Goal: Task Accomplishment & Management: Complete application form

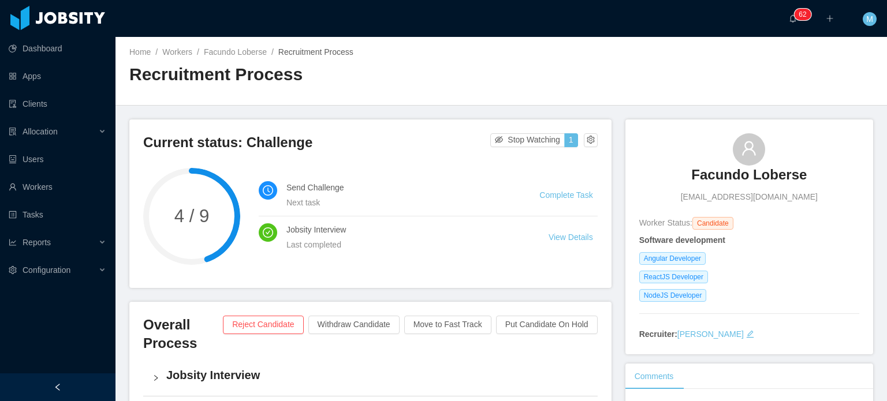
click at [557, 185] on li "Send Challenge Next task Complete Task" at bounding box center [428, 195] width 339 height 42
click at [560, 187] on li "Send Challenge Next task Complete Task" at bounding box center [428, 195] width 339 height 42
drag, startPoint x: 568, startPoint y: 204, endPoint x: 571, endPoint y: 199, distance: 6.2
click at [571, 199] on li "Send Challenge Next task Complete Task" at bounding box center [428, 195] width 339 height 42
drag, startPoint x: 571, startPoint y: 199, endPoint x: 553, endPoint y: 196, distance: 17.5
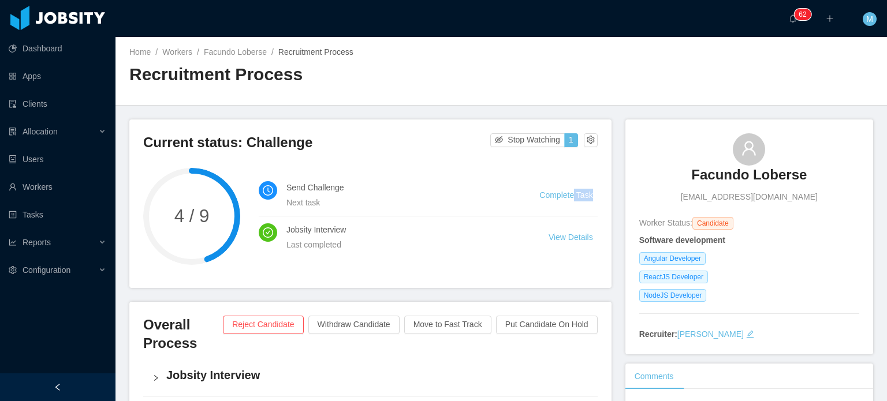
click at [553, 196] on link "Complete Task" at bounding box center [565, 195] width 53 height 9
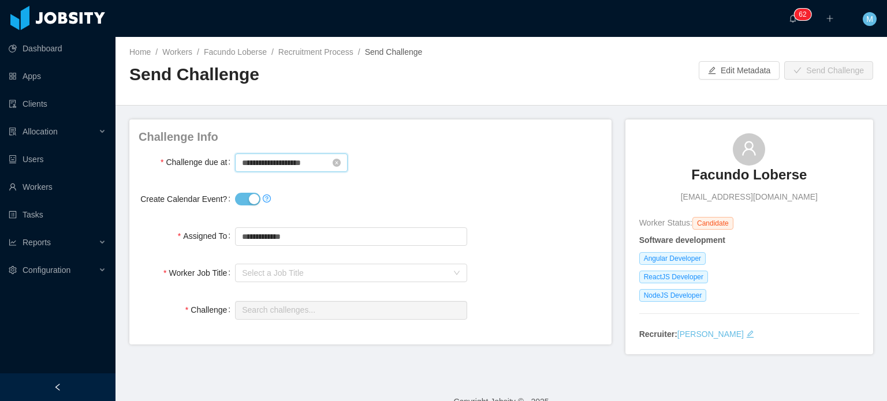
click at [267, 170] on input "**********" at bounding box center [291, 163] width 113 height 18
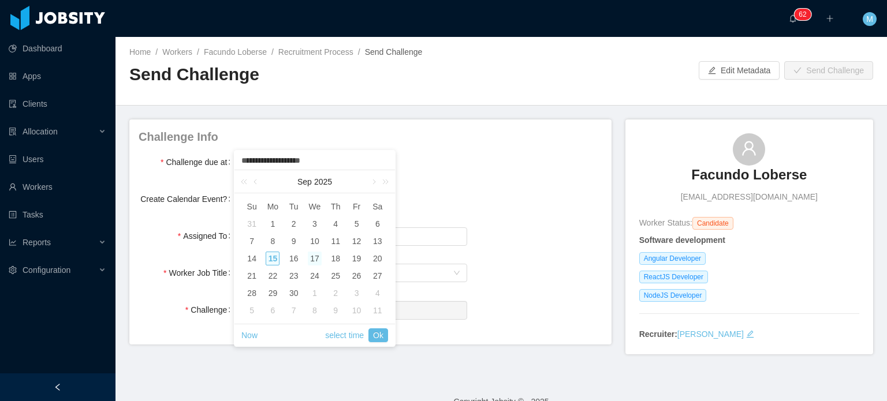
click at [314, 255] on div "17" at bounding box center [315, 259] width 14 height 14
type input "**********"
click at [345, 339] on link "select time" at bounding box center [344, 336] width 39 height 22
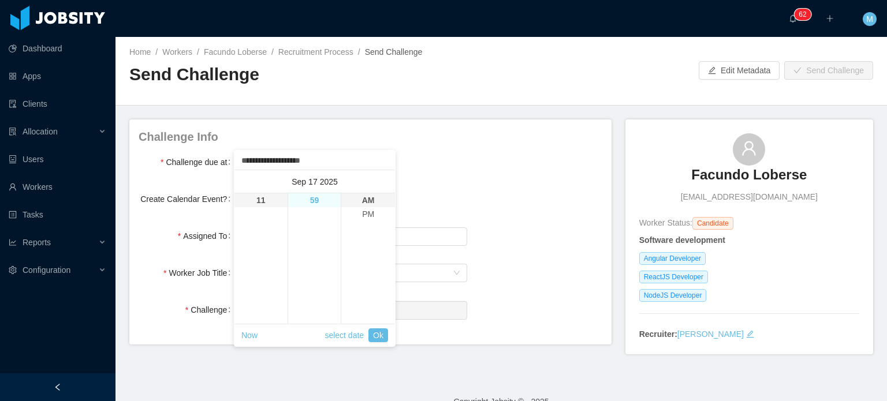
click at [317, 198] on li "59" at bounding box center [314, 200] width 53 height 14
type input "**********"
click at [353, 210] on li "PM" at bounding box center [368, 214] width 54 height 14
type input "**********"
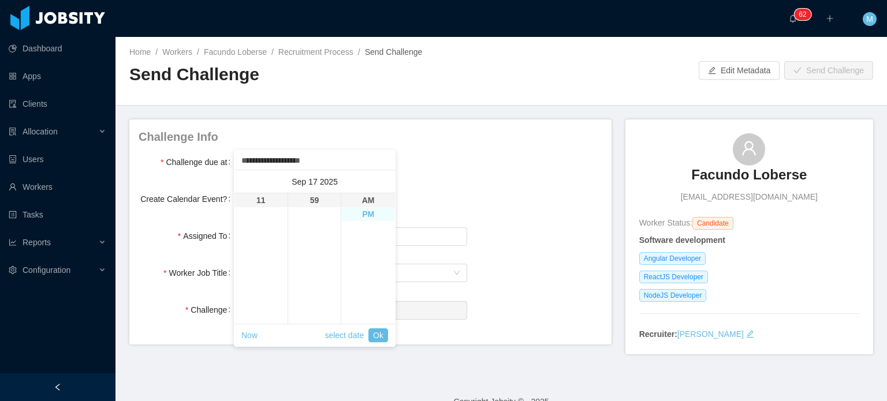
type input "**********"
click at [374, 329] on link "Ok" at bounding box center [379, 336] width 20 height 14
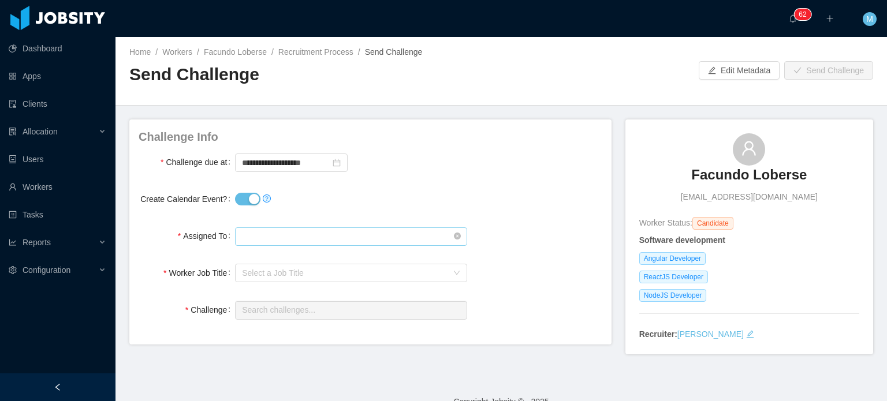
click at [318, 243] on input "text" at bounding box center [351, 237] width 232 height 18
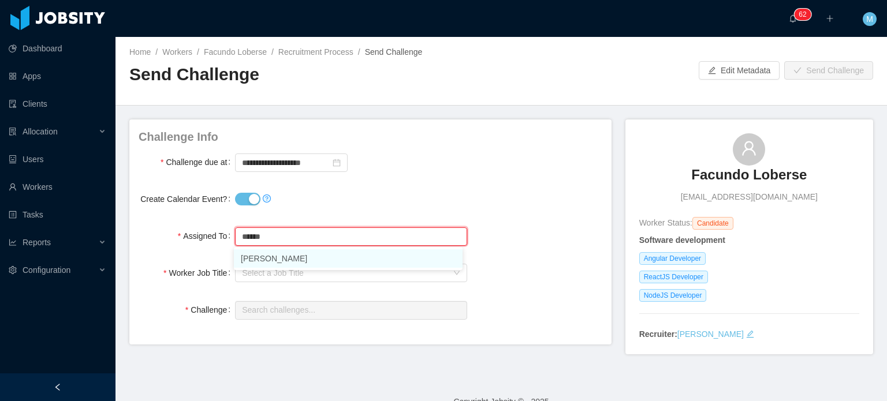
click at [320, 258] on li "[PERSON_NAME]" at bounding box center [348, 259] width 229 height 18
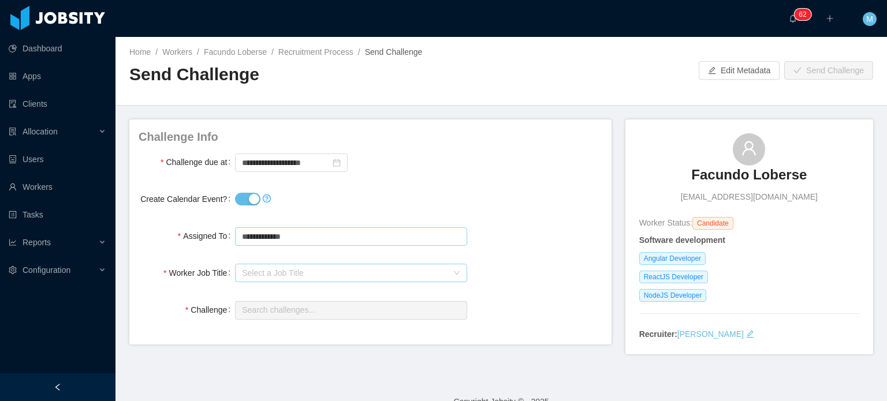
type input "**********"
click at [302, 265] on div "Select a Job Title" at bounding box center [347, 273] width 210 height 17
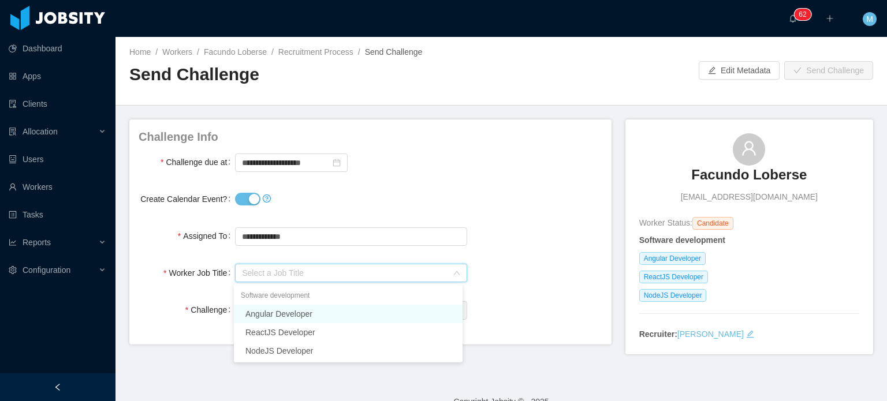
click at [340, 309] on li "Angular Developer" at bounding box center [348, 314] width 229 height 18
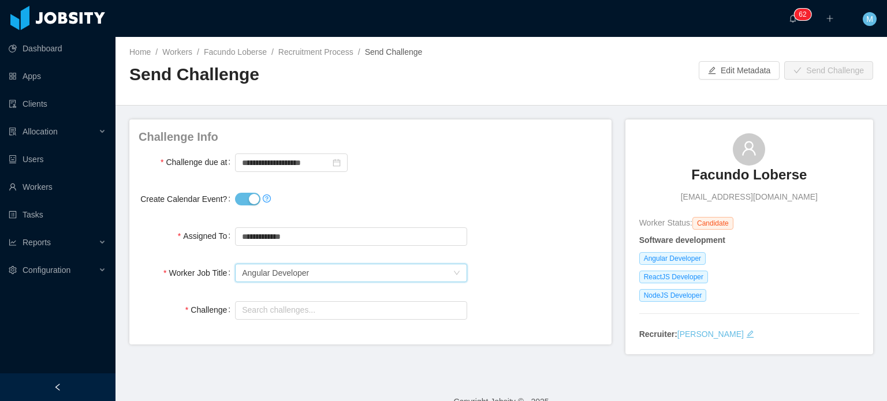
click at [729, 173] on h3 "Facundo Loberse" at bounding box center [749, 175] width 116 height 18
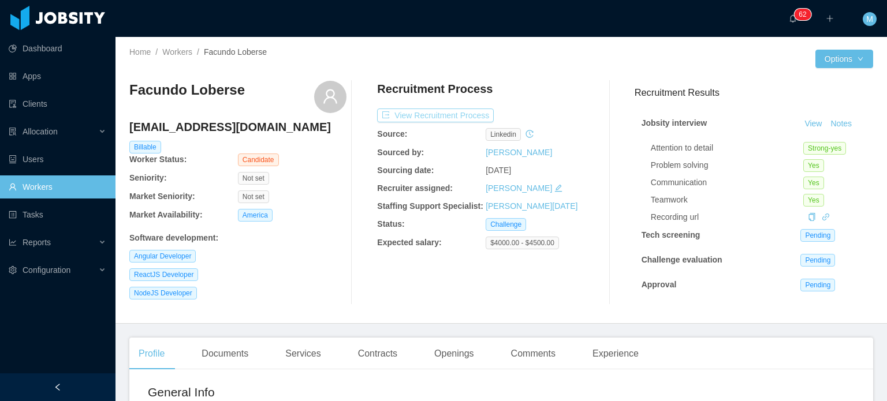
click at [460, 118] on button "View Recruitment Process" at bounding box center [435, 116] width 117 height 14
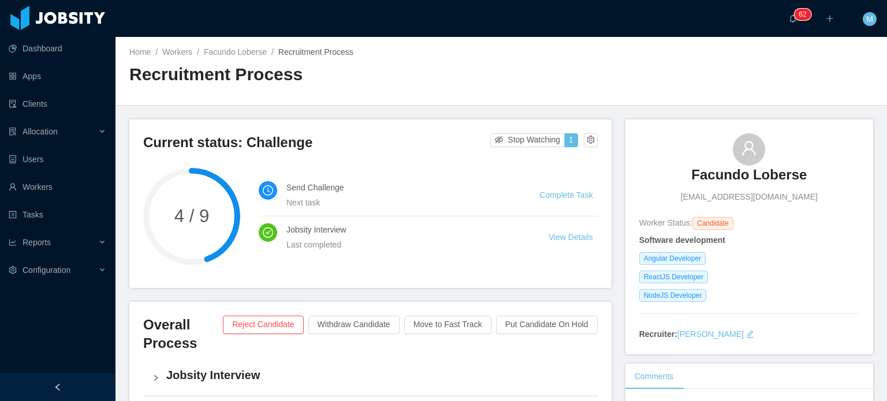
click at [744, 178] on h3 "Facundo Loberse" at bounding box center [749, 175] width 116 height 18
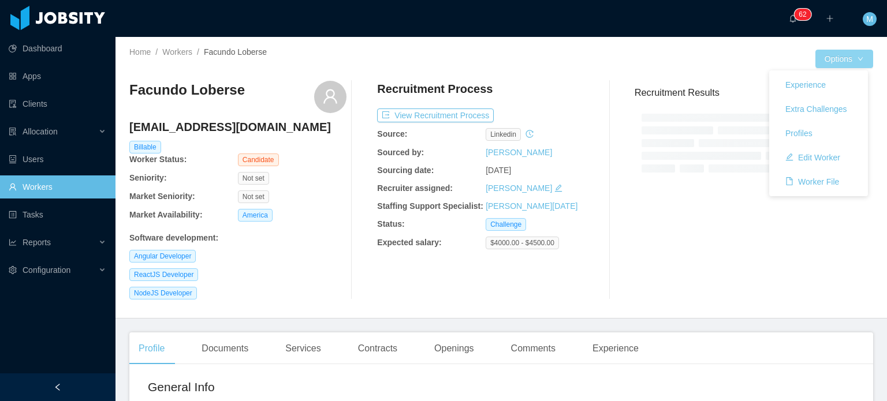
click at [843, 57] on button "Options" at bounding box center [845, 59] width 58 height 18
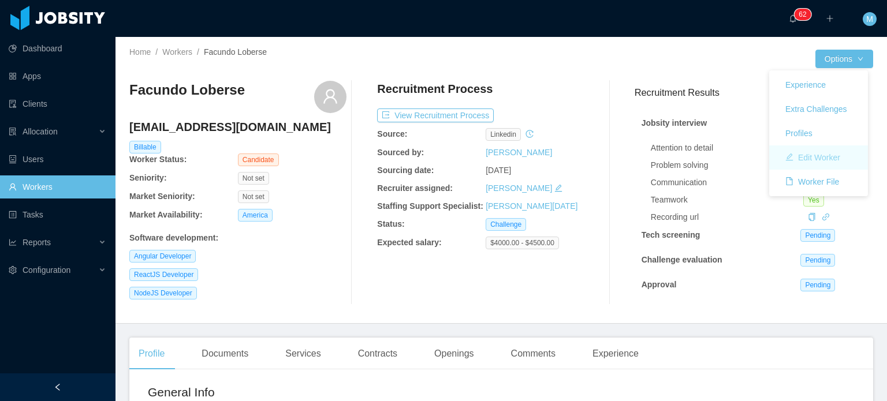
click at [808, 151] on button "Edit Worker" at bounding box center [812, 157] width 73 height 18
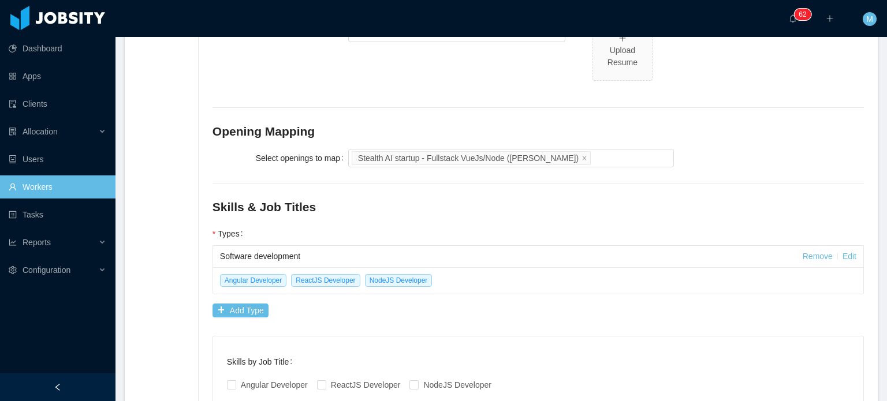
scroll to position [468, 0]
click at [843, 254] on link "Edit" at bounding box center [850, 255] width 14 height 9
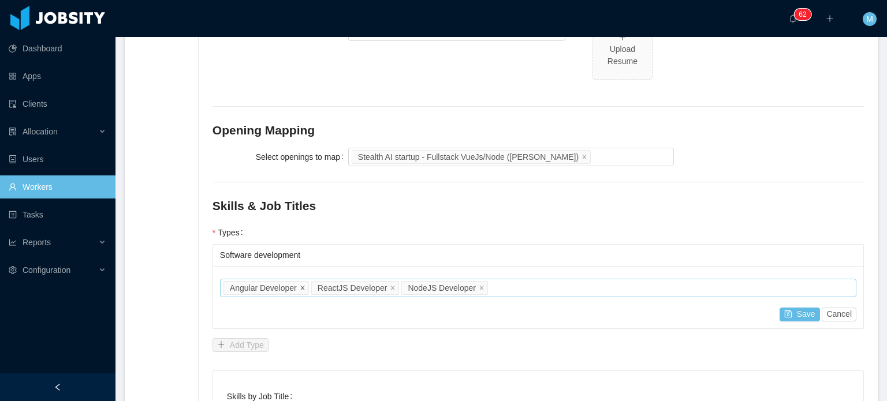
click at [300, 283] on span at bounding box center [303, 287] width 6 height 10
click at [433, 285] on div "Job titles ReactJS Developer NodeJS Developer" at bounding box center [537, 288] width 626 height 17
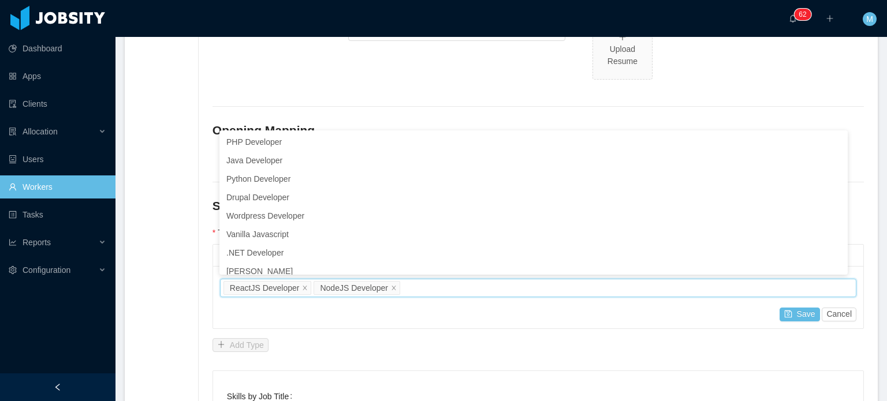
scroll to position [80, 0]
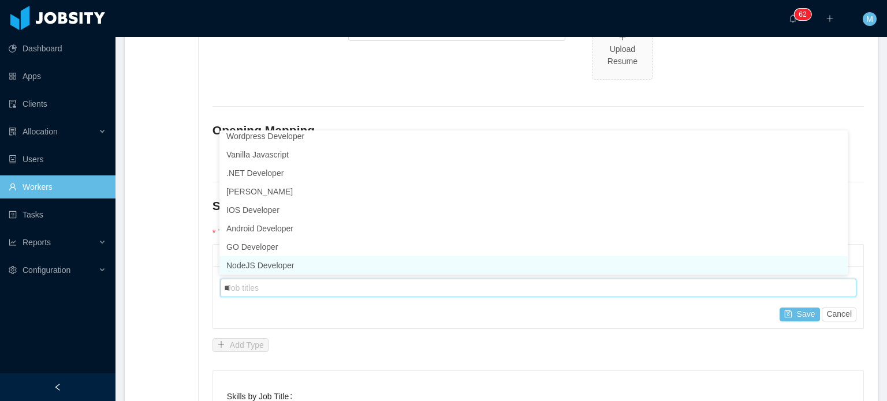
type input "***"
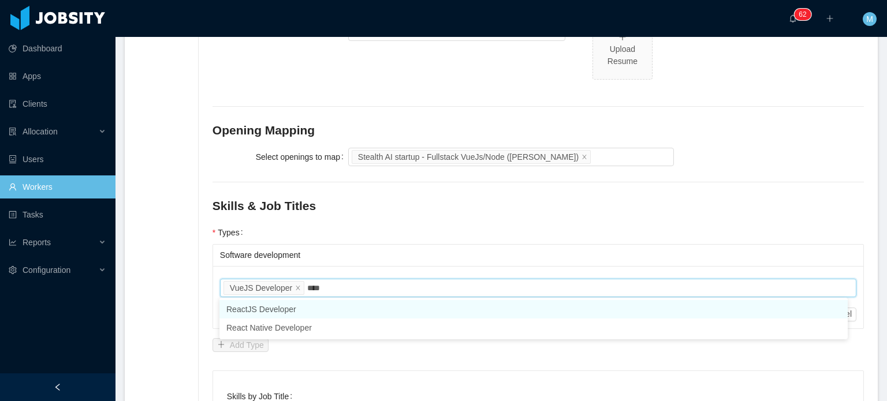
type input "*****"
type input "****"
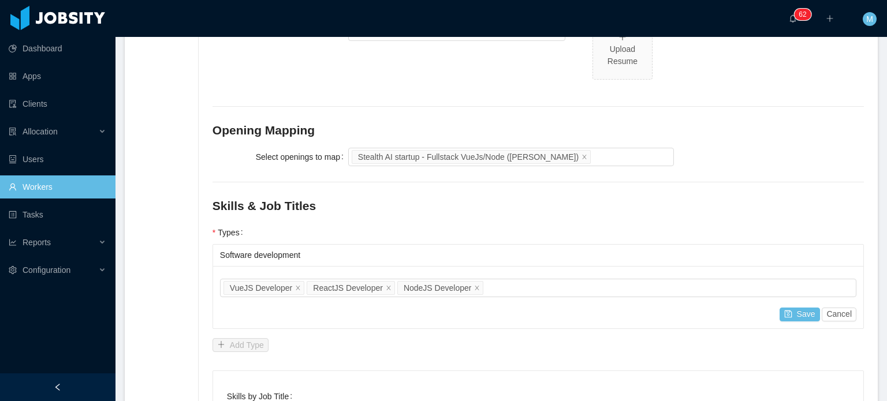
click at [810, 325] on div "Job titles VueJS Developer ReactJS Developer NodeJS Developer Save Cancel" at bounding box center [538, 297] width 650 height 62
click at [797, 312] on button "Save" at bounding box center [800, 315] width 40 height 14
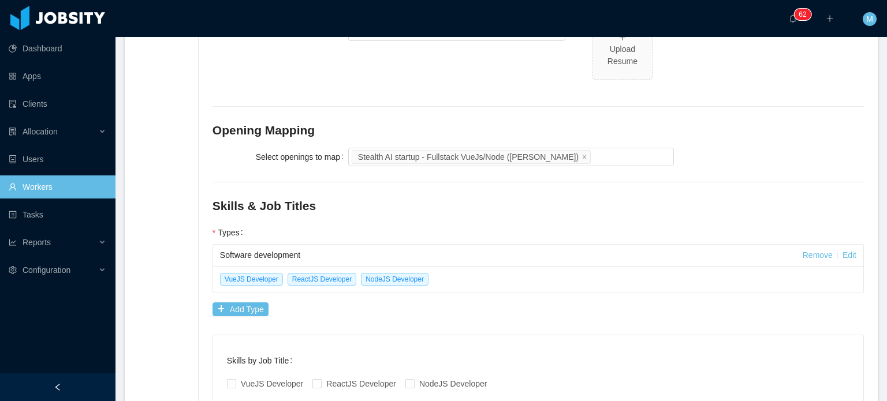
scroll to position [0, 0]
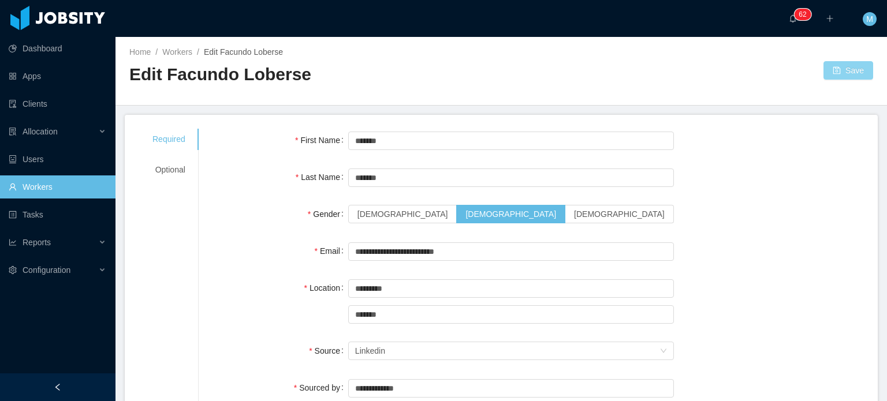
click at [829, 69] on button "Save" at bounding box center [849, 70] width 50 height 18
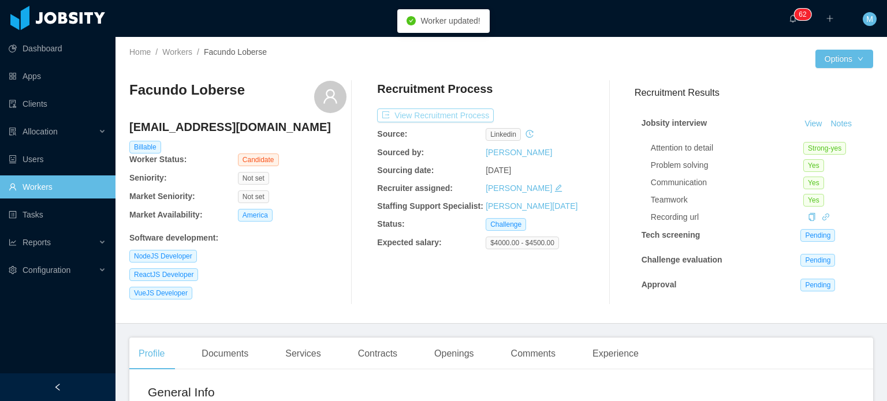
click at [433, 117] on button "View Recruitment Process" at bounding box center [435, 116] width 117 height 14
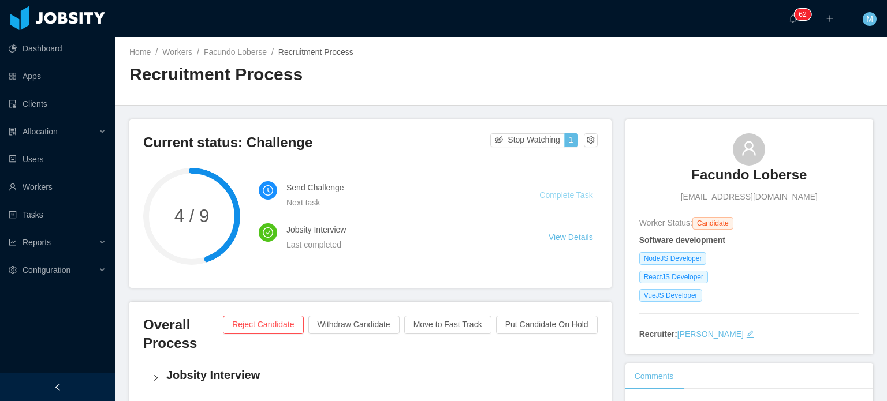
click at [539, 195] on link "Complete Task" at bounding box center [565, 195] width 53 height 9
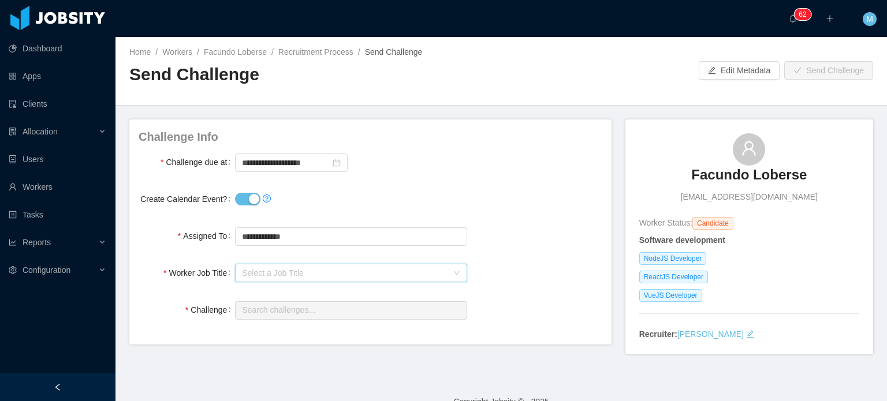
click at [380, 266] on div "Select a Job Title" at bounding box center [347, 273] width 210 height 17
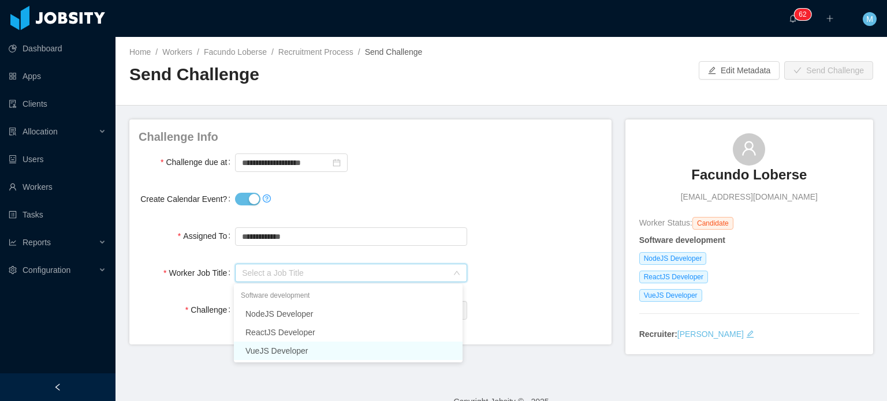
click at [315, 352] on li "VueJS Developer" at bounding box center [348, 351] width 229 height 18
click at [348, 316] on input "text" at bounding box center [351, 311] width 232 height 18
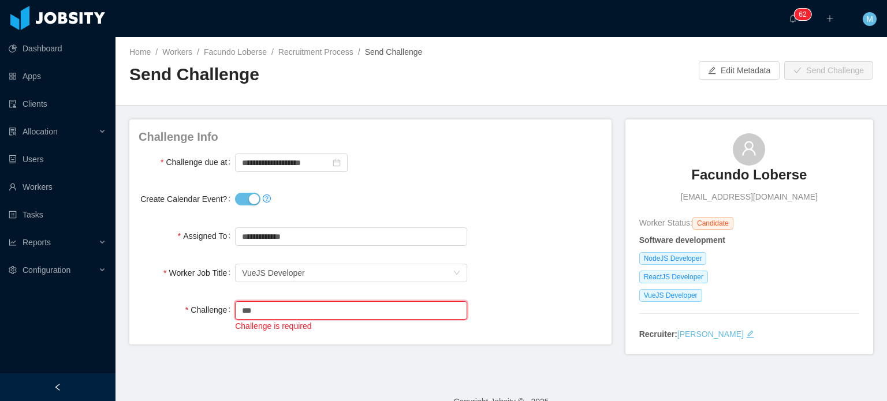
scroll to position [18, 0]
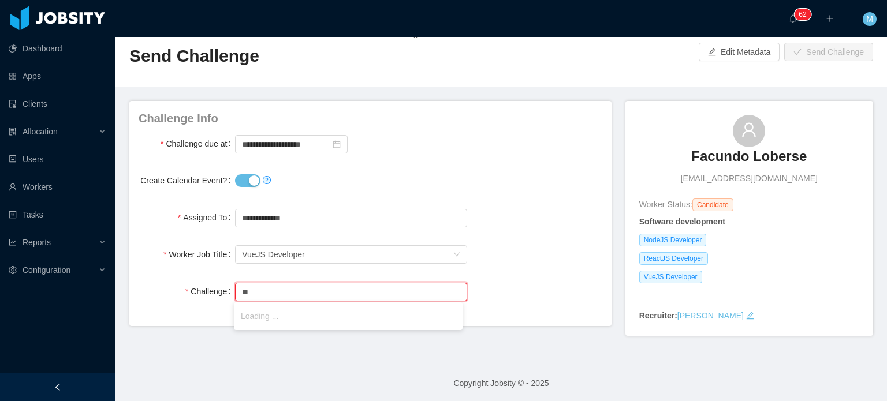
type input "*"
type input "****"
type input "**********"
click at [401, 317] on li "Frontend Javascript Challenge - Calendar (New)" at bounding box center [348, 316] width 229 height 23
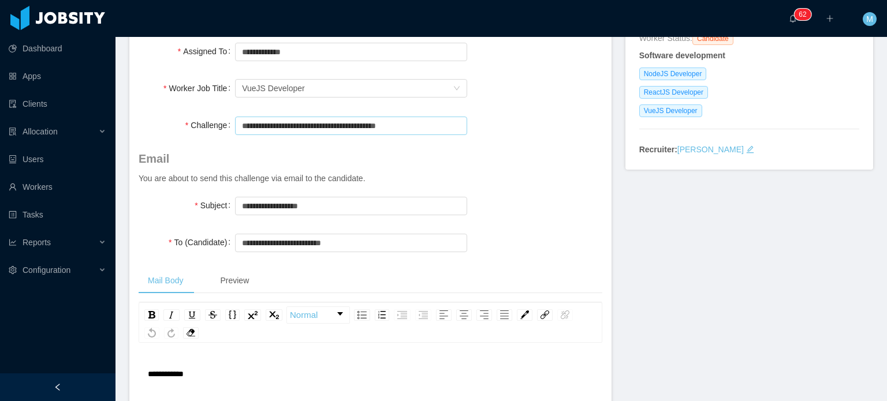
scroll to position [0, 0]
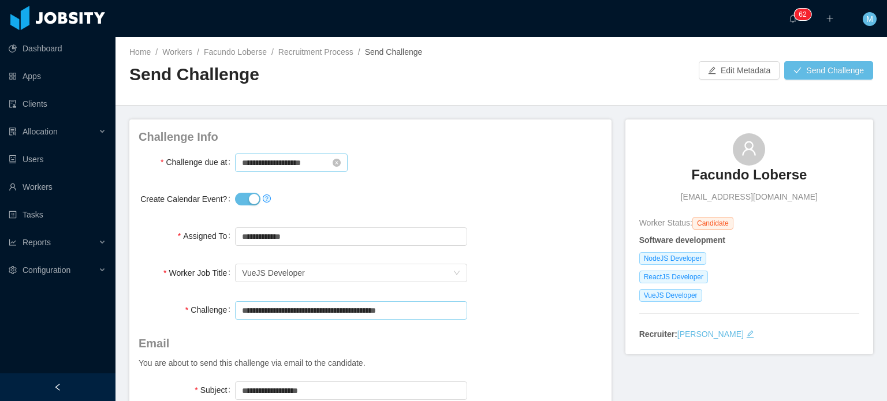
type input "**********"
click at [276, 163] on input "**********" at bounding box center [291, 163] width 113 height 18
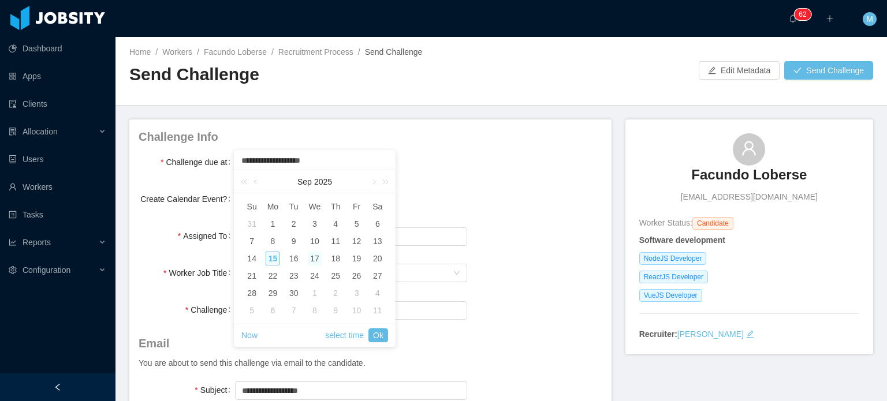
click at [310, 255] on div "17" at bounding box center [315, 259] width 14 height 14
type input "**********"
click at [349, 338] on link "select time" at bounding box center [344, 336] width 39 height 22
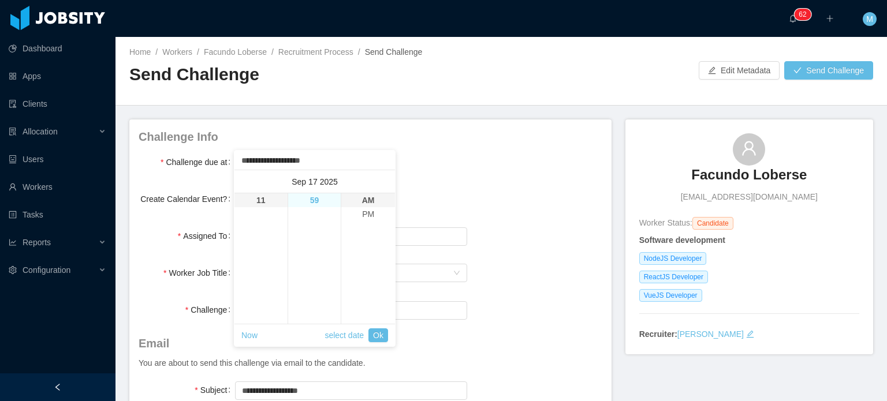
click at [315, 202] on li "59" at bounding box center [314, 200] width 53 height 14
type input "**********"
click at [377, 219] on li "PM" at bounding box center [368, 214] width 54 height 14
type input "**********"
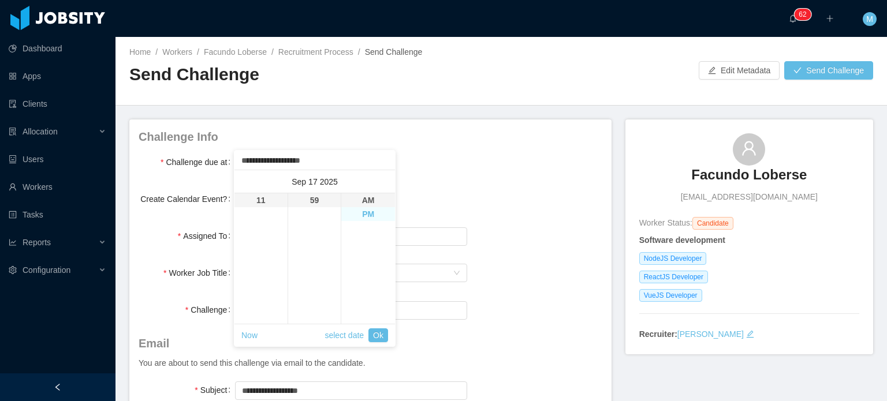
type input "**********"
click at [379, 331] on link "Ok" at bounding box center [379, 336] width 20 height 14
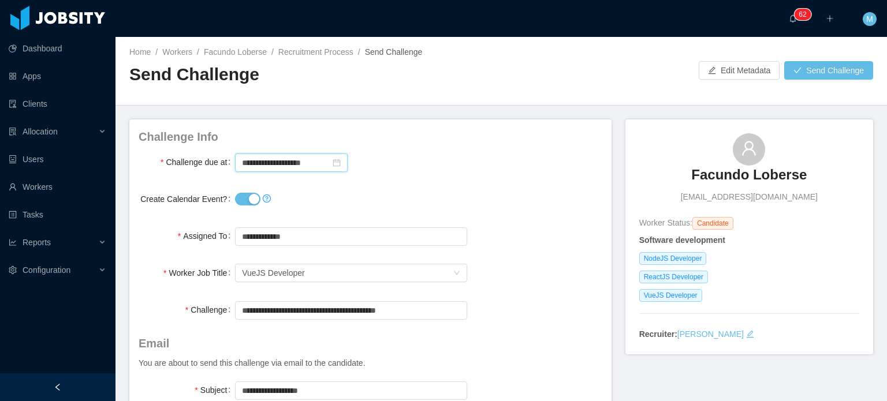
scroll to position [0, 0]
click at [835, 66] on button "Send Challenge" at bounding box center [828, 70] width 89 height 18
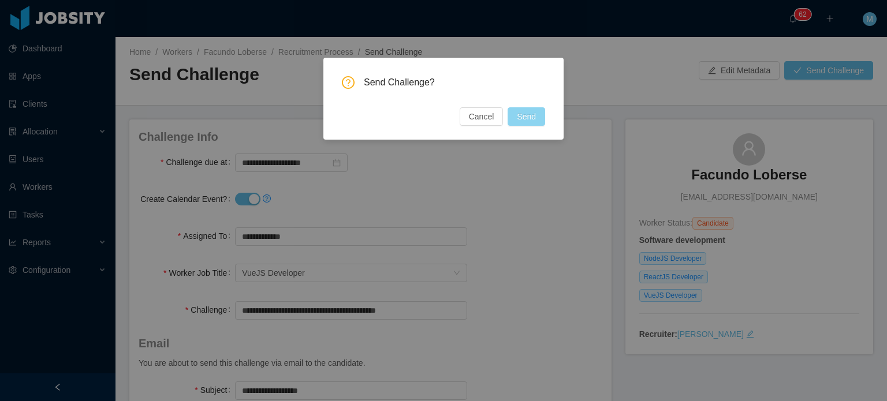
click at [522, 124] on button "Send" at bounding box center [527, 116] width 38 height 18
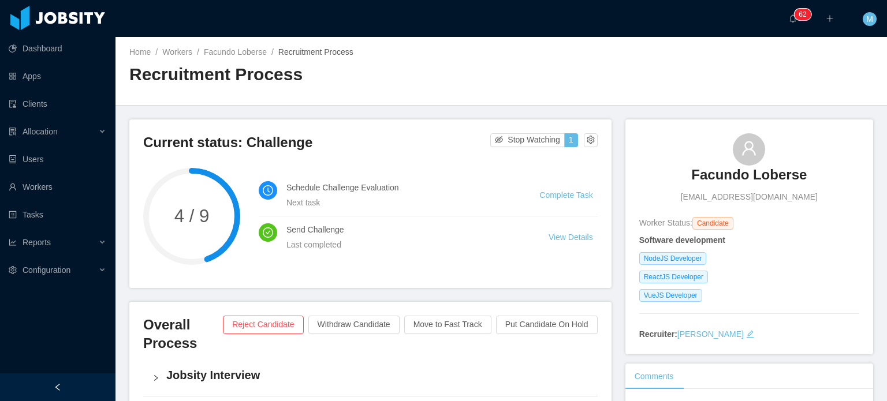
drag, startPoint x: 416, startPoint y: 191, endPoint x: 455, endPoint y: 219, distance: 47.1
click at [452, 218] on div "Schedule Challenge Evaluation Next task Complete Task Send Challenge Last compl…" at bounding box center [428, 216] width 339 height 84
click at [455, 219] on li "Send Challenge Last completed View Details" at bounding box center [428, 238] width 339 height 42
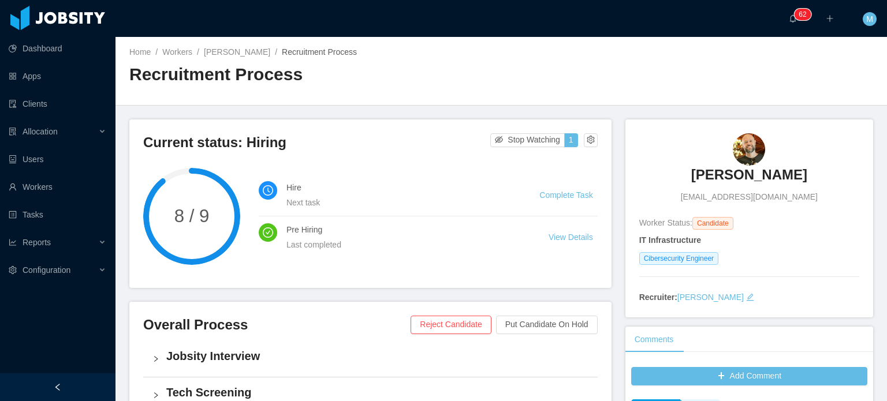
drag, startPoint x: 676, startPoint y: 174, endPoint x: 802, endPoint y: 174, distance: 126.5
click at [802, 174] on div "Andre Inforzato andre.inforzato@gmail.com" at bounding box center [749, 168] width 220 height 70
copy h3 "Andre Inforzato"
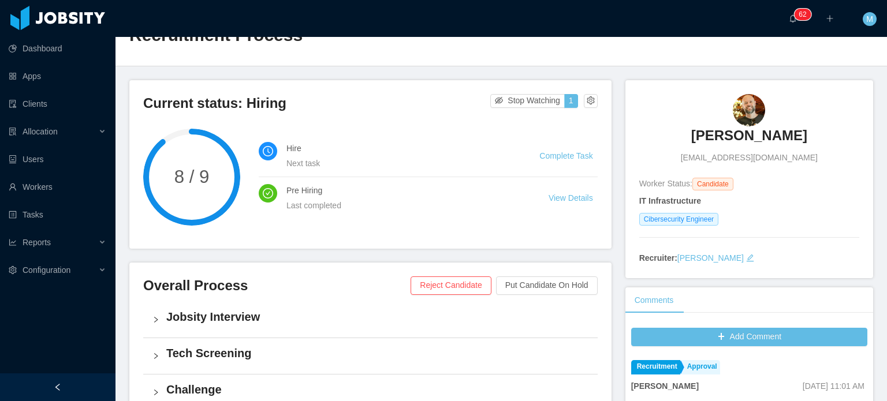
scroll to position [58, 0]
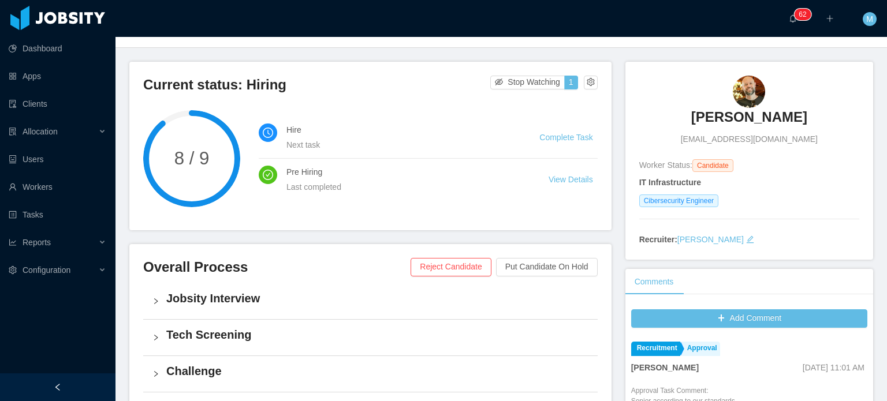
click at [734, 124] on h3 "Andre Inforzato" at bounding box center [749, 117] width 116 height 18
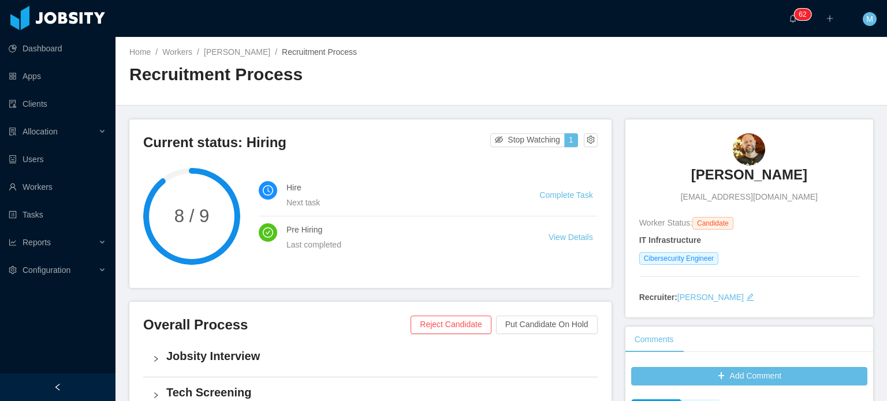
click at [716, 176] on h3 "Andre Inforzato" at bounding box center [749, 175] width 116 height 18
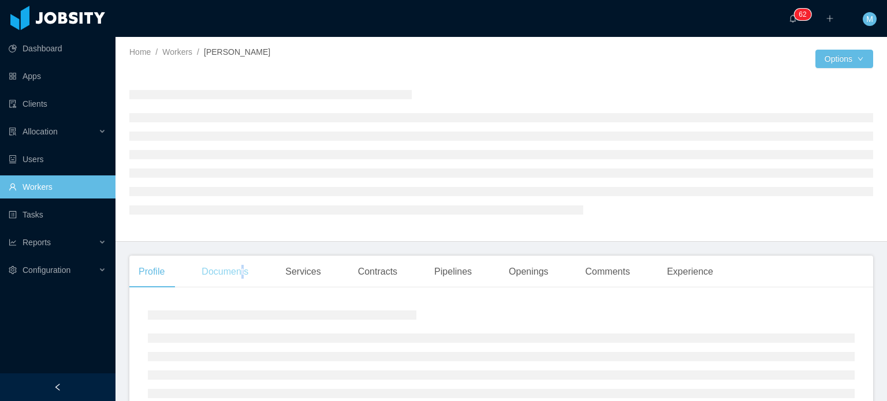
click at [242, 265] on div "Documents" at bounding box center [224, 272] width 65 height 32
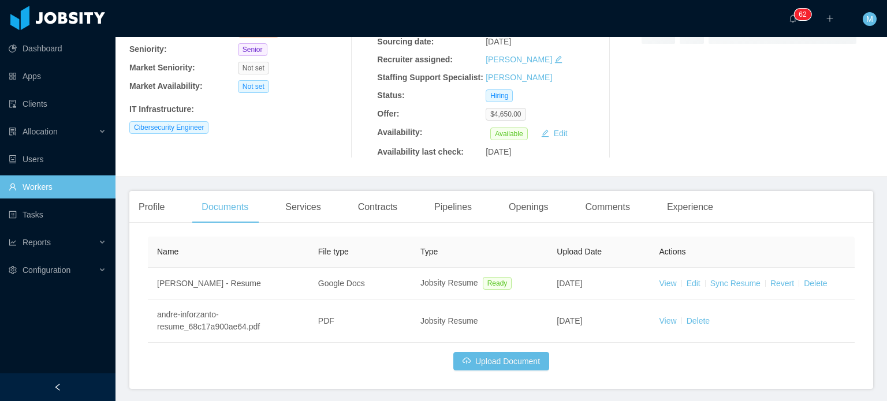
scroll to position [171, 0]
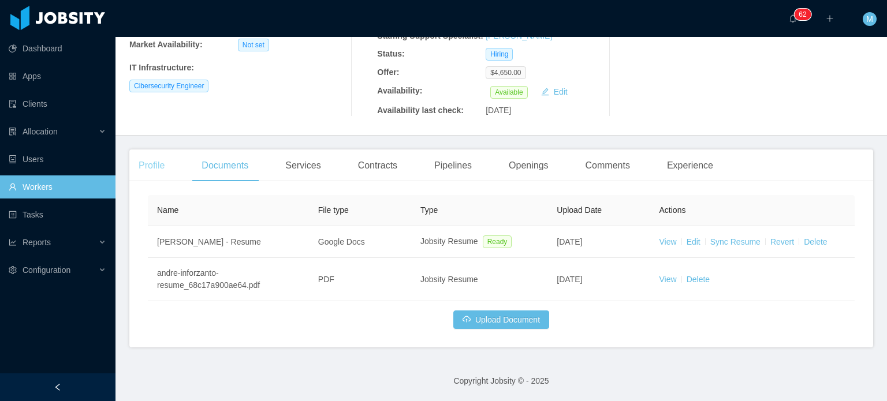
click at [164, 157] on div "Profile" at bounding box center [151, 166] width 44 height 32
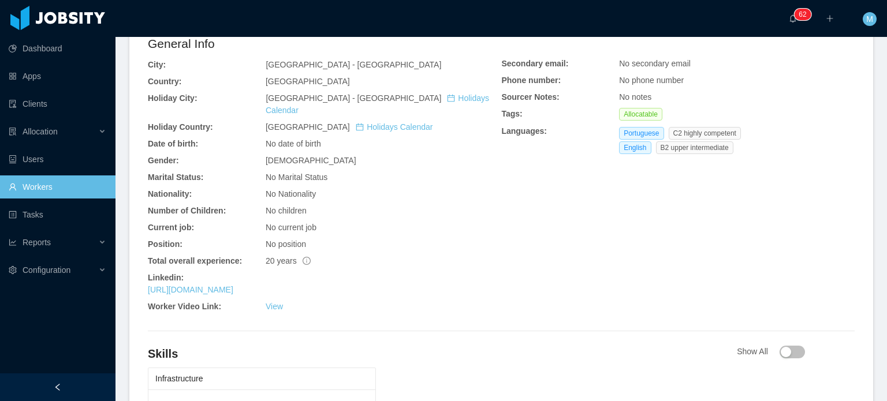
scroll to position [467, 0]
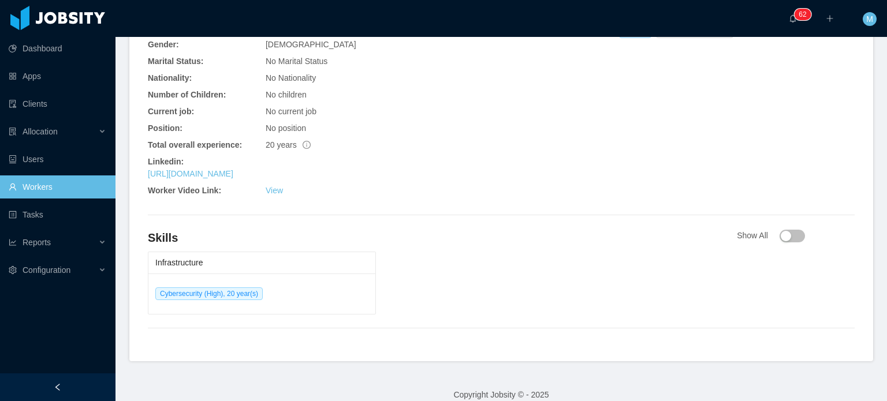
click at [261, 168] on div "General Info City: São Paulo - São Paulo Country: Brazil Holiday City: São Paul…" at bounding box center [324, 60] width 353 height 283
click at [233, 169] on link "https://www.linkedin.com/in/inforzato" at bounding box center [190, 173] width 85 height 9
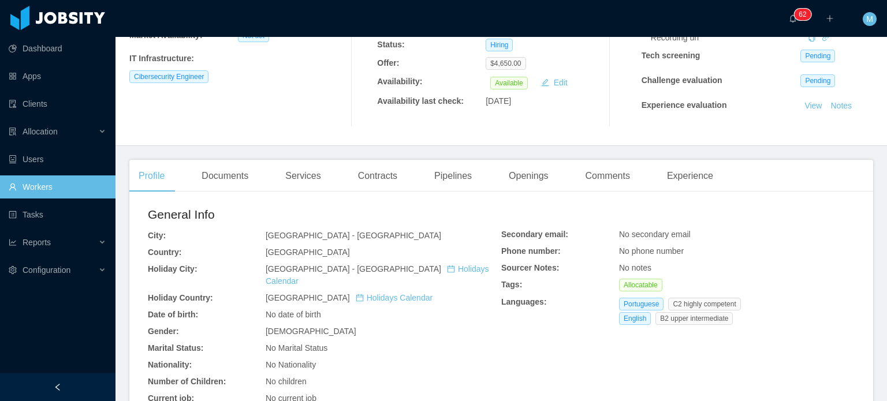
scroll to position [0, 0]
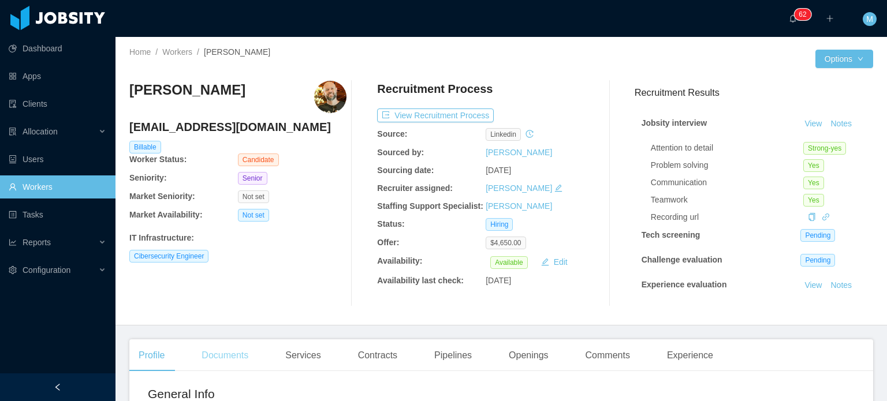
click at [211, 364] on div "Documents" at bounding box center [224, 356] width 65 height 32
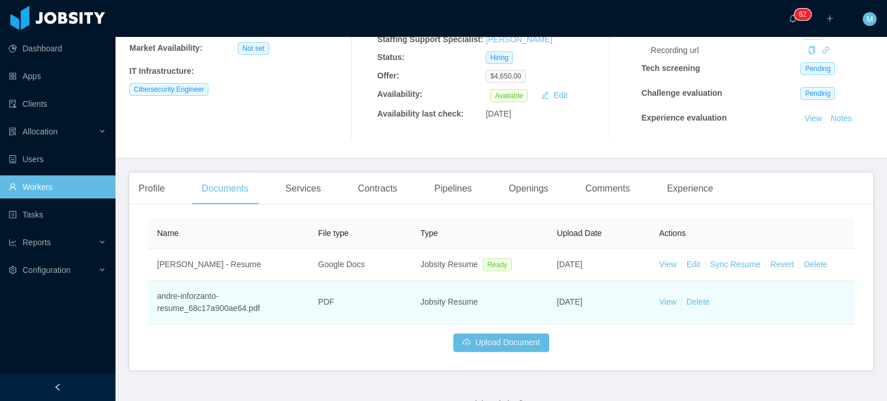
scroll to position [189, 0]
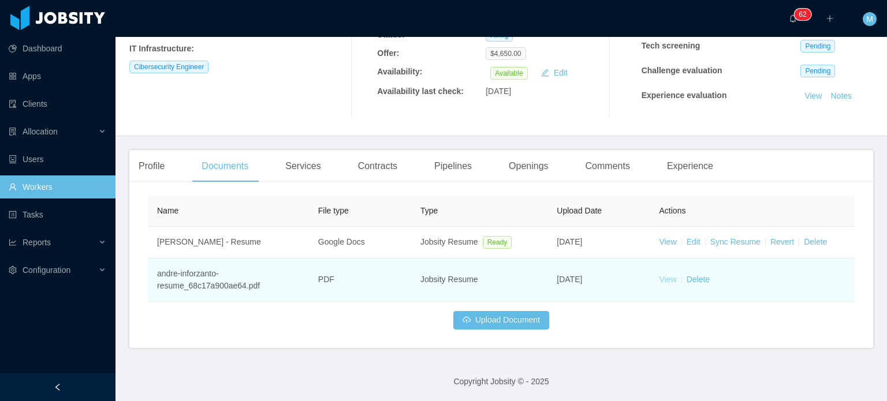
click at [665, 279] on link "View" at bounding box center [668, 279] width 17 height 9
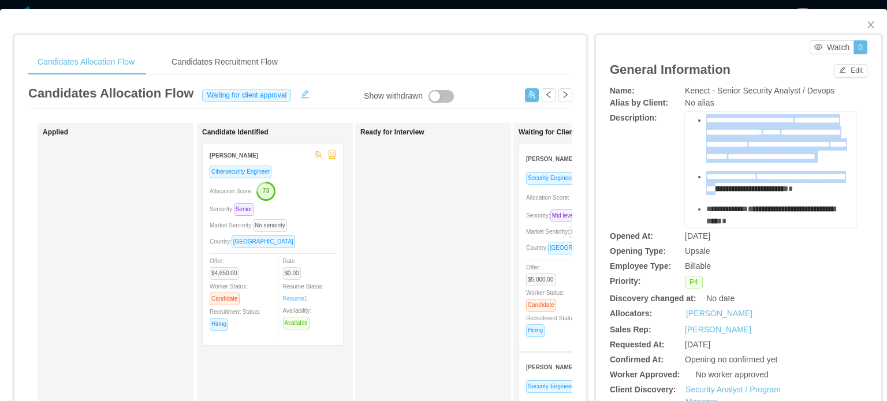
scroll to position [995, 0]
drag, startPoint x: 689, startPoint y: 132, endPoint x: 767, endPoint y: 219, distance: 116.6
copy div "**********"
click at [596, 68] on div "**********" at bounding box center [738, 285] width 285 height 501
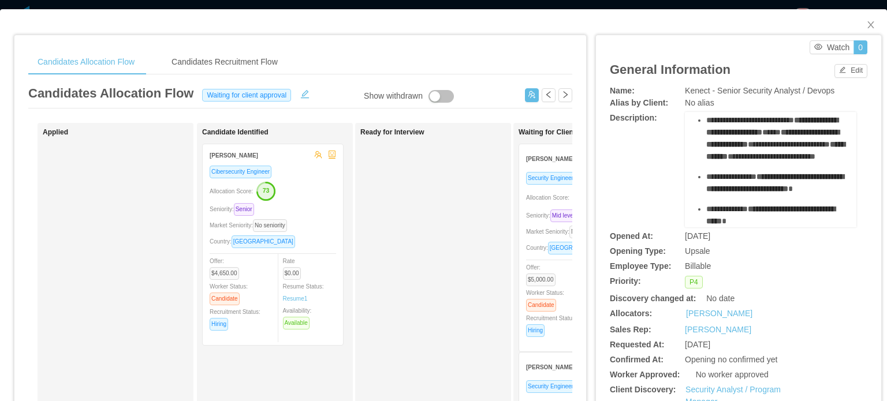
click at [293, 217] on div "Cibersecurity Engineer Allocation Score: 73 Seniority: Senior Market Seniority:…" at bounding box center [273, 251] width 126 height 173
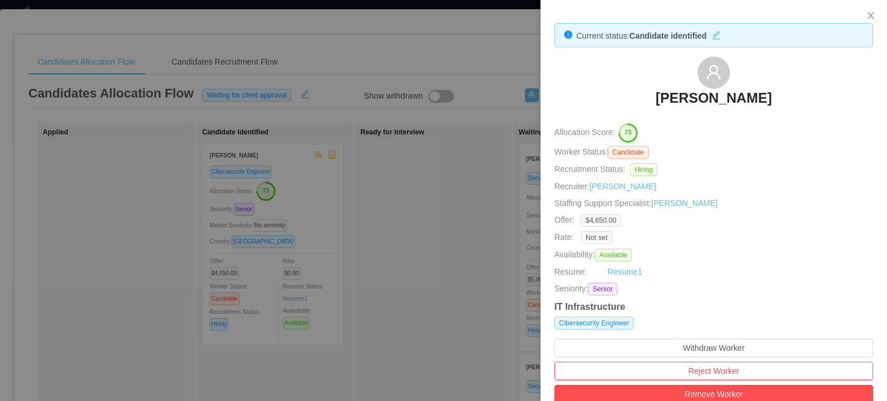
click at [713, 102] on h3 "Andre Inforzato" at bounding box center [714, 98] width 116 height 18
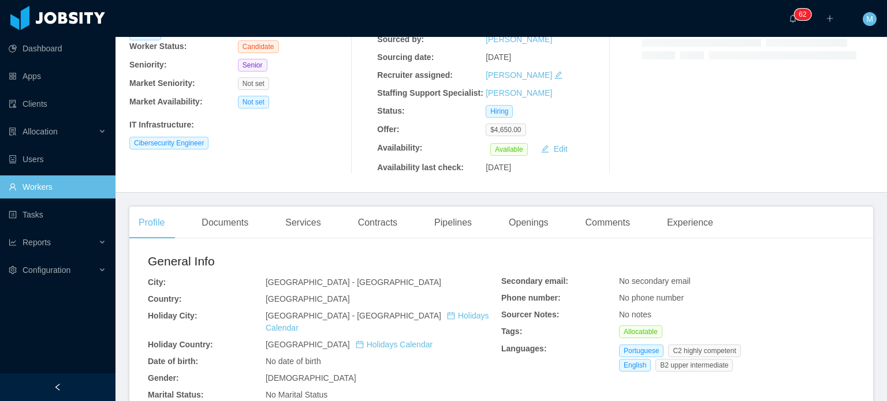
scroll to position [116, 0]
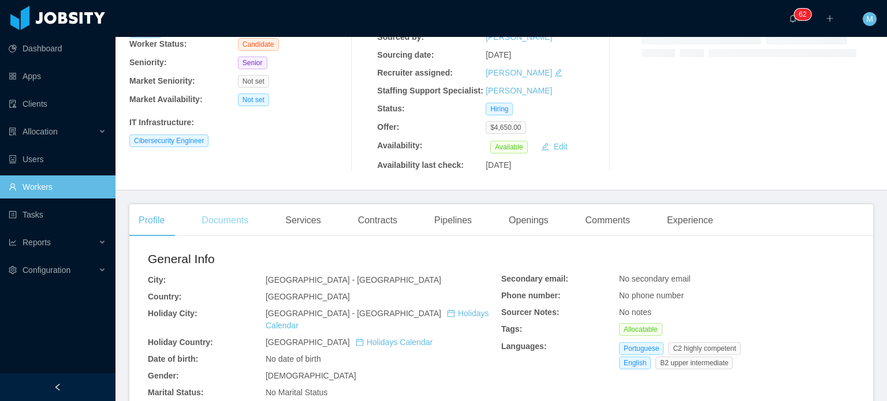
click at [236, 209] on main "Home / Workers / Andre Inforzato / Options Andre Inforzato andre.inforzato@gmai…" at bounding box center [502, 103] width 772 height 364
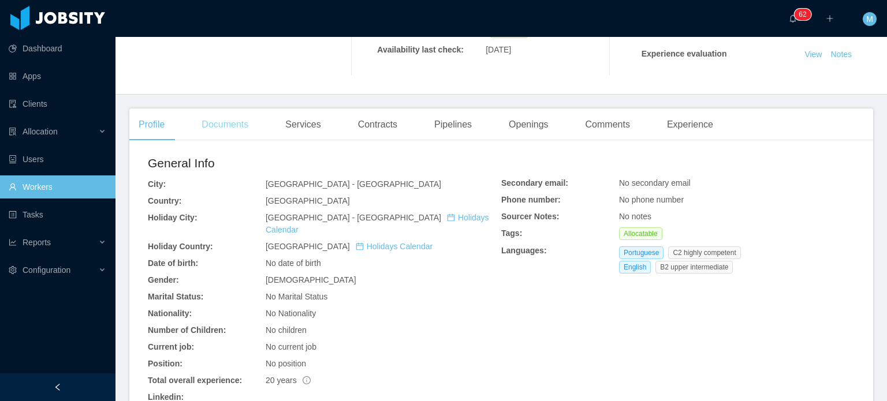
click at [229, 126] on div "Documents" at bounding box center [224, 125] width 65 height 32
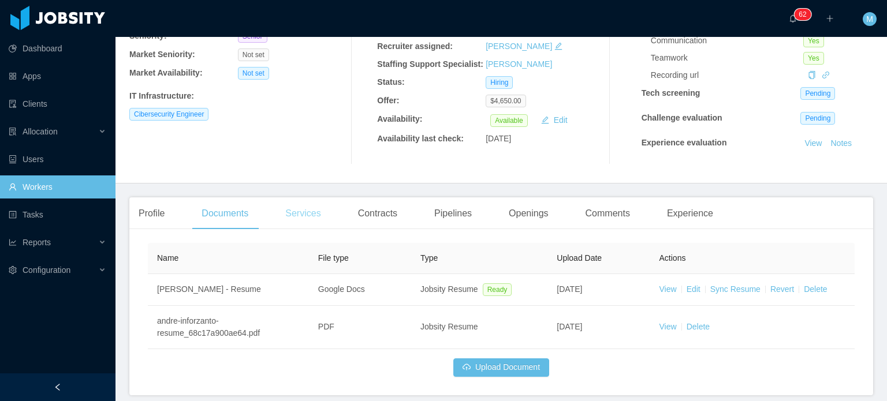
scroll to position [189, 0]
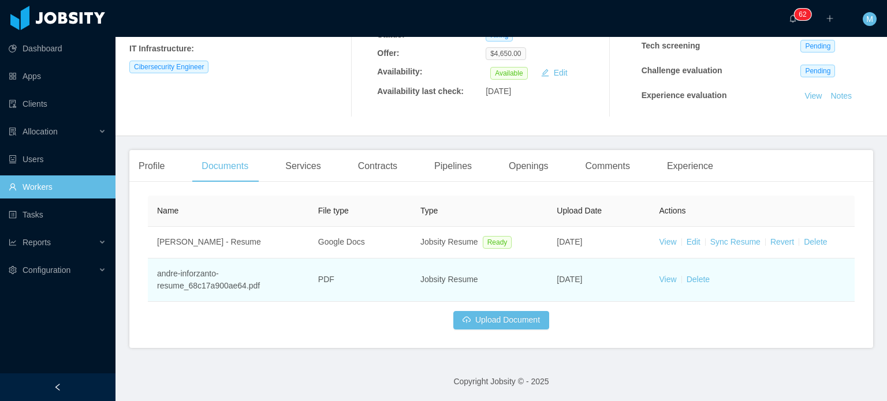
click at [280, 281] on td "andre-inforzanto-resume_68c17a900ae64.pdf" at bounding box center [228, 280] width 161 height 43
click at [328, 281] on td "PDF" at bounding box center [360, 280] width 102 height 43
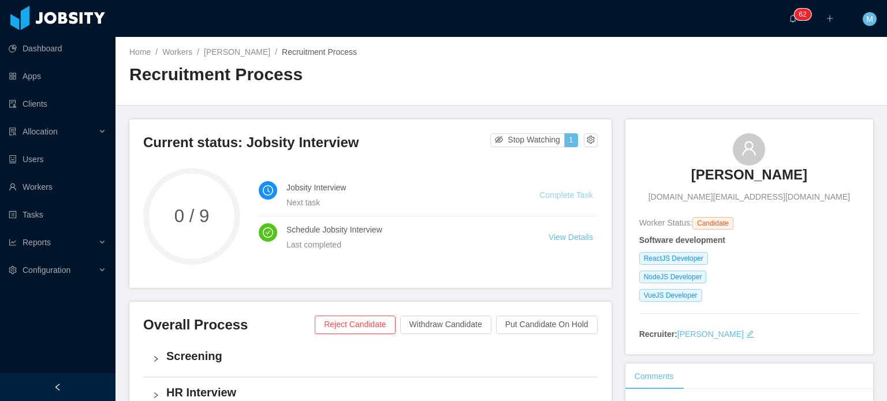
click at [570, 192] on link "Complete Task" at bounding box center [565, 195] width 53 height 9
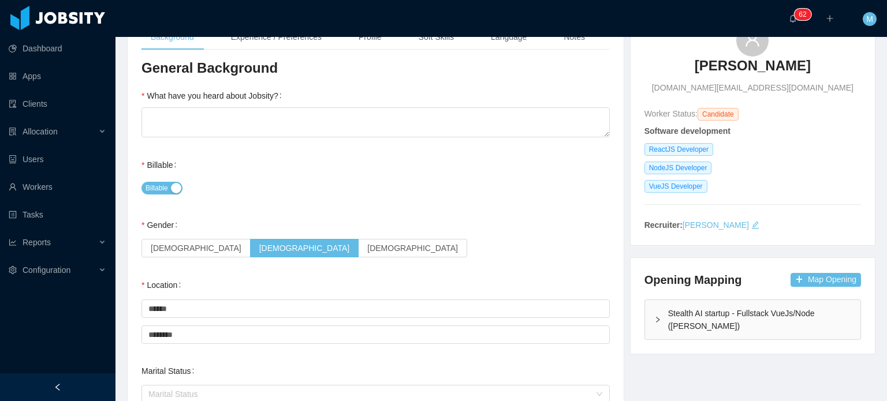
scroll to position [116, 0]
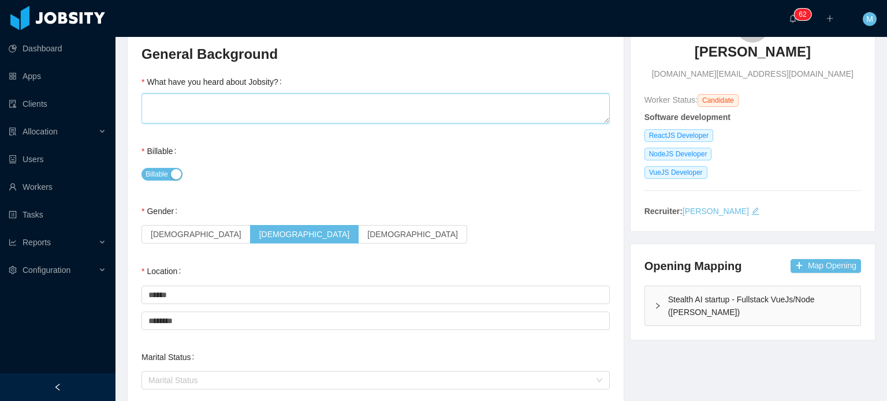
click at [265, 117] on textarea "What have you heard about Jobsity?" at bounding box center [376, 109] width 468 height 30
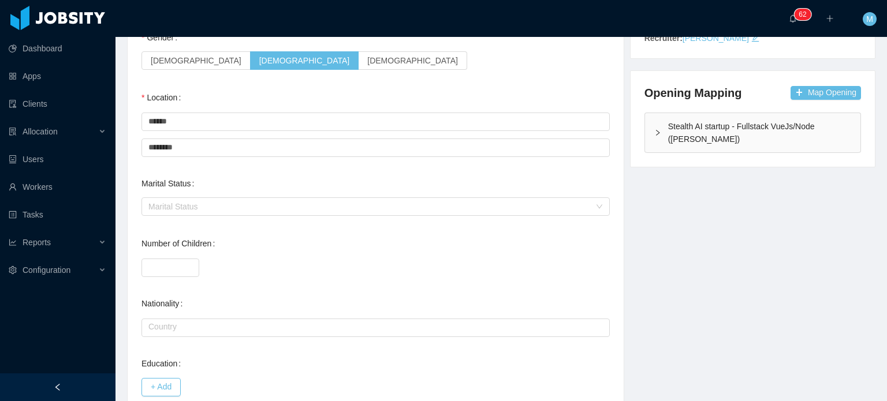
scroll to position [474, 0]
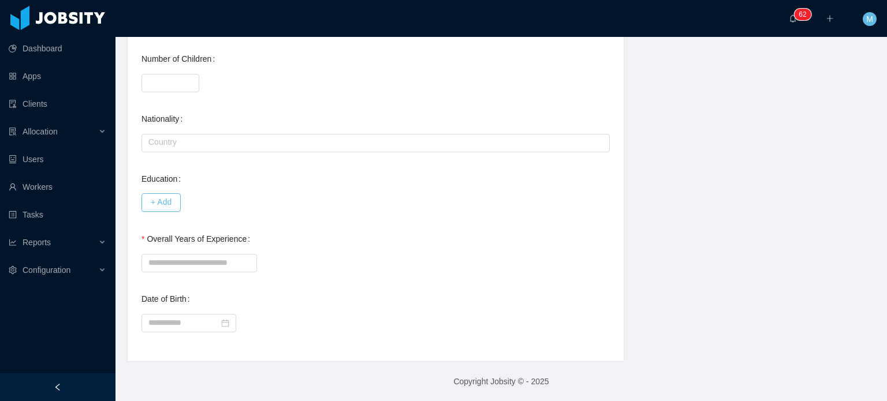
type textarea "*"
click at [199, 251] on div at bounding box center [376, 262] width 468 height 23
click at [199, 261] on input "Overall Years of Experience" at bounding box center [200, 263] width 116 height 18
type input "*"
click at [348, 268] on div "*" at bounding box center [376, 262] width 468 height 23
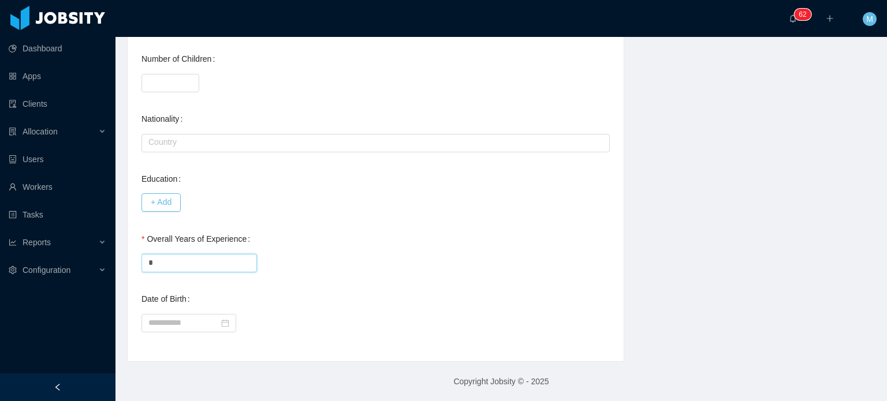
click at [231, 258] on input "*" at bounding box center [200, 263] width 116 height 18
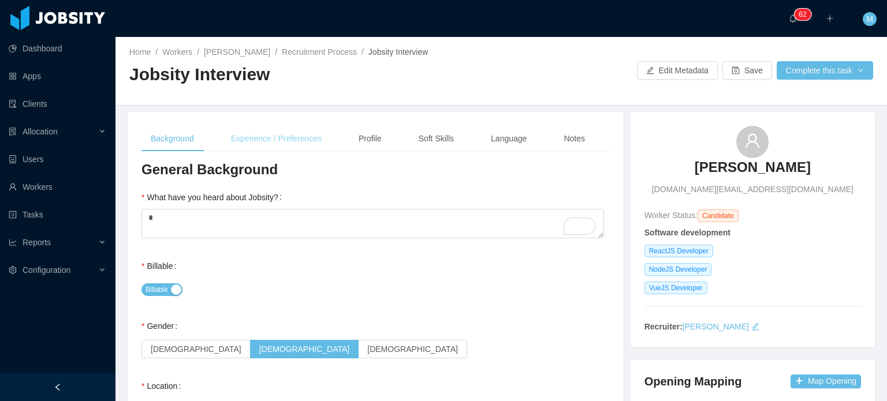
type input "*"
click at [254, 134] on div "Experience / Preferences" at bounding box center [276, 139] width 109 height 26
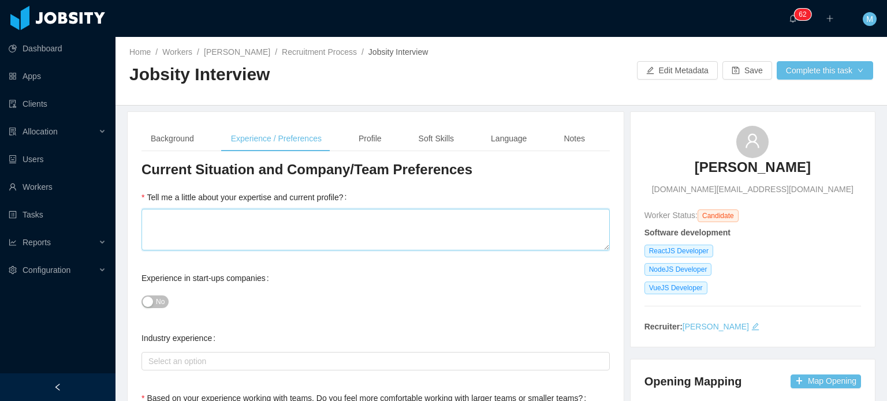
click at [238, 233] on textarea "Tell me a little about your expertise and current profile?" at bounding box center [376, 230] width 468 height 42
type textarea "*"
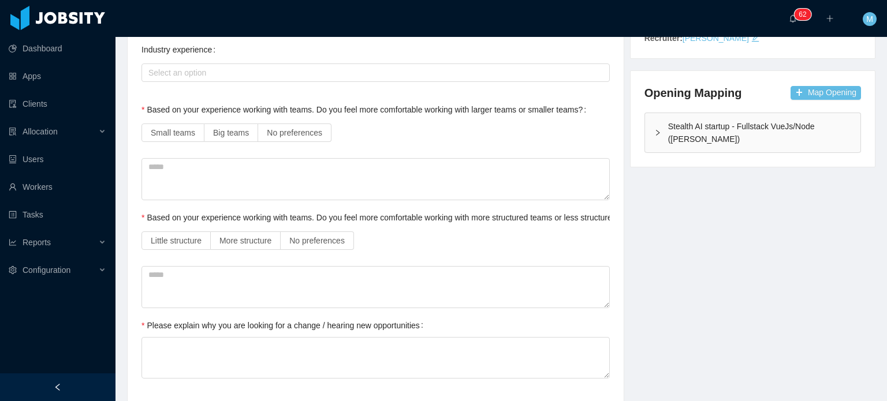
scroll to position [289, 0]
type textarea "*"
click at [300, 143] on div "Small teams Big teams No preferences" at bounding box center [376, 132] width 468 height 23
click at [300, 139] on label "No preferences" at bounding box center [294, 133] width 73 height 18
click at [322, 244] on span "No preferences" at bounding box center [316, 240] width 55 height 9
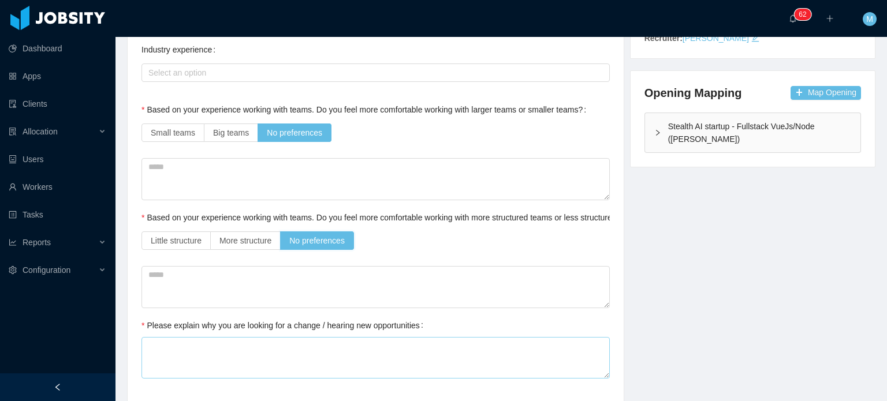
scroll to position [404, 0]
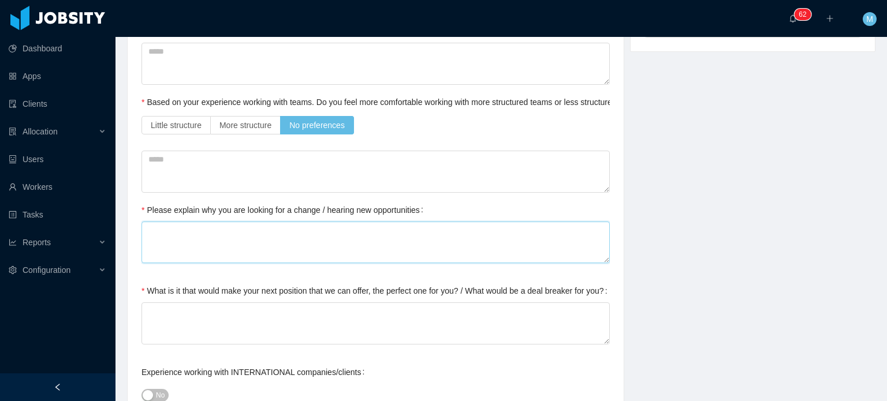
drag, startPoint x: 297, startPoint y: 224, endPoint x: 293, endPoint y: 235, distance: 11.5
click at [296, 228] on textarea "Please explain why you are looking for a change / hearing new opportunities" at bounding box center [376, 243] width 468 height 42
type textarea "*"
click at [292, 323] on textarea "What is it that would make your next position that we can offer, the perfect on…" at bounding box center [376, 324] width 468 height 42
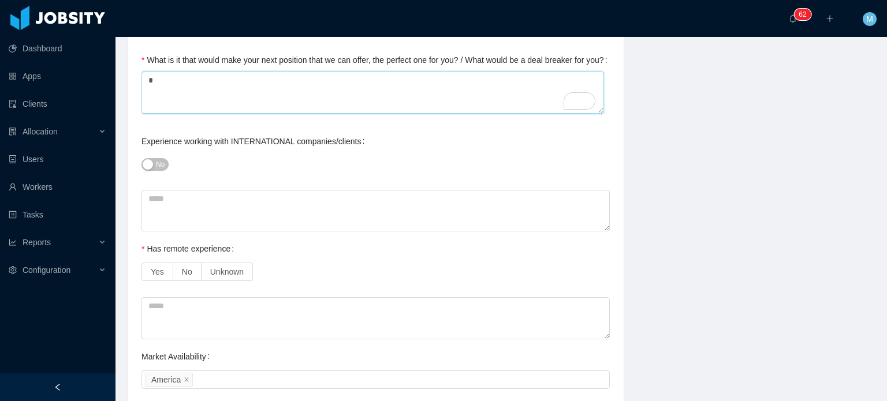
scroll to position [635, 0]
type textarea "*"
drag, startPoint x: 183, startPoint y: 270, endPoint x: 165, endPoint y: 272, distance: 18.1
click at [183, 270] on span "No" at bounding box center [187, 271] width 10 height 9
click at [165, 272] on label "Yes" at bounding box center [158, 272] width 32 height 18
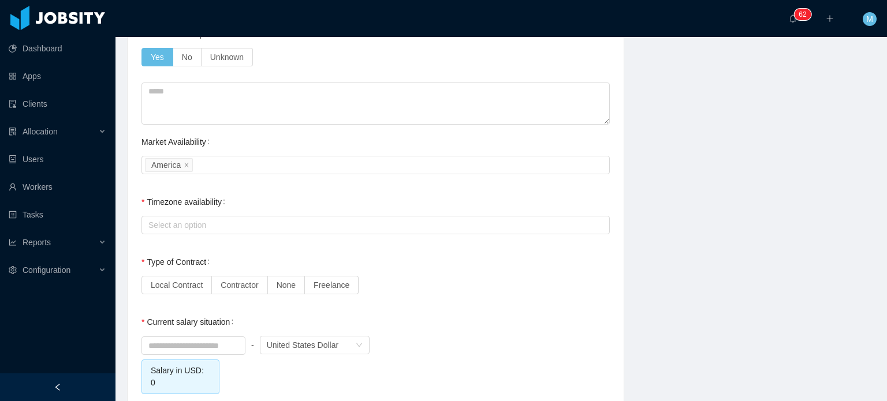
scroll to position [866, 0]
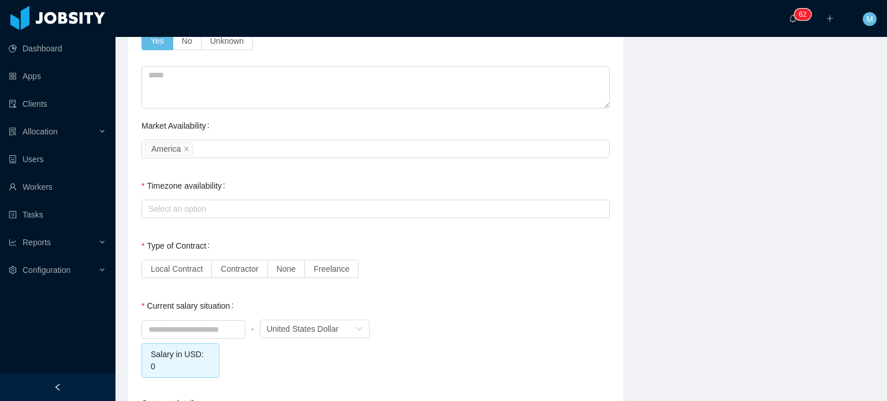
click at [310, 230] on div "Current Situation and Company/Team Preferences Tell me a little about your expe…" at bounding box center [376, 22] width 468 height 1456
click at [314, 209] on div "Select an option" at bounding box center [372, 209] width 449 height 12
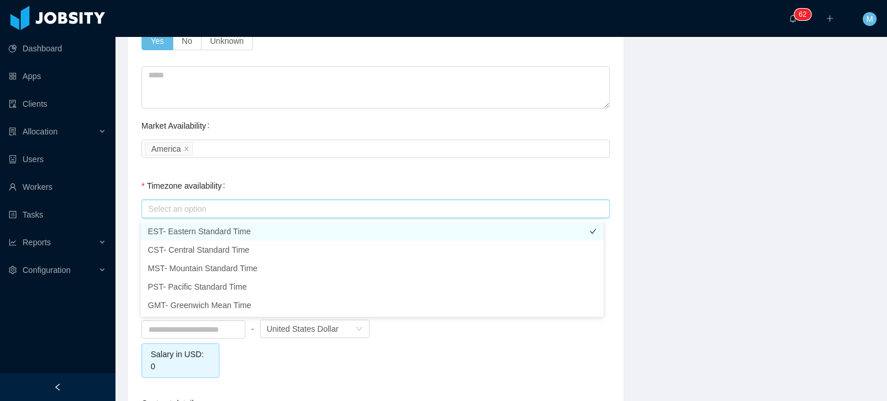
click at [276, 229] on li "EST- Eastern Standard Time" at bounding box center [372, 231] width 463 height 18
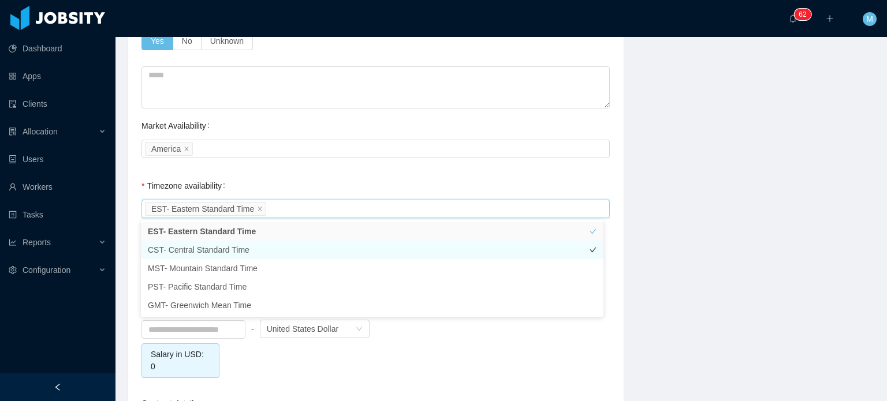
click at [276, 241] on li "CST- Central Standard Time" at bounding box center [372, 250] width 463 height 18
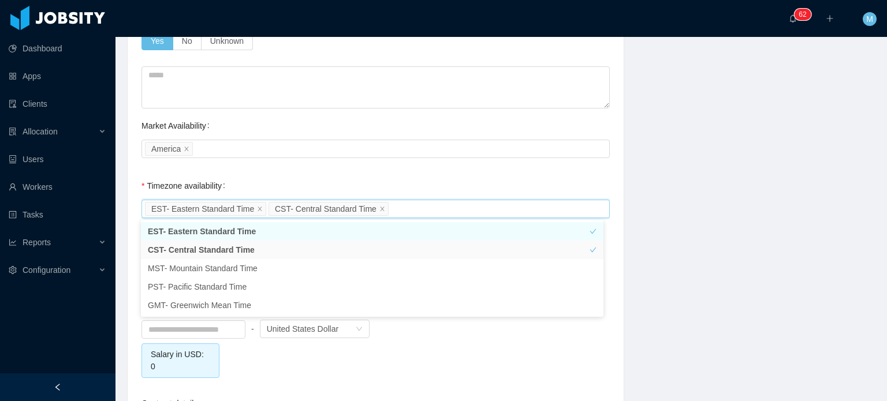
click at [714, 210] on div "Background Experience / Preferences Profile Soft Skills Language Notes General …" at bounding box center [501, 5] width 777 height 1520
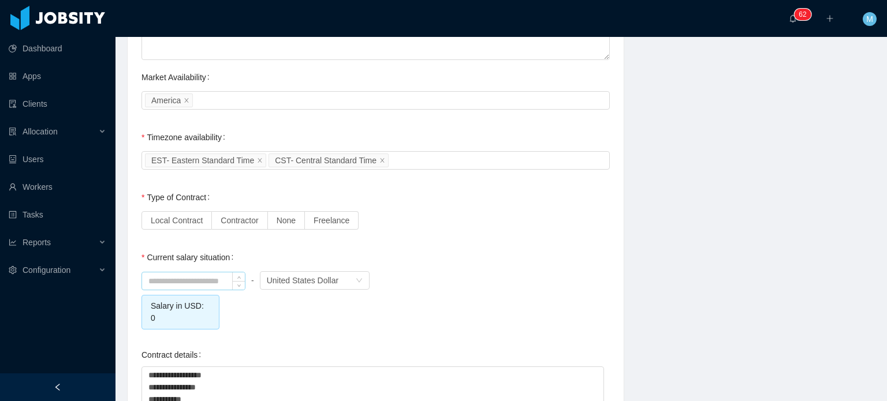
scroll to position [982, 0]
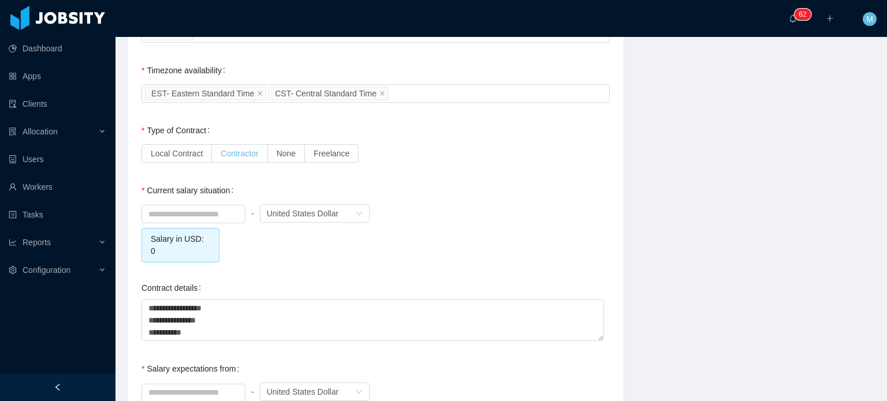
click at [236, 157] on span "Contractor" at bounding box center [240, 153] width 38 height 9
click at [224, 218] on input at bounding box center [193, 214] width 103 height 17
type input "****"
click at [257, 250] on div "**** - Currency United States Dollar Salary in USD: 1" at bounding box center [376, 232] width 468 height 61
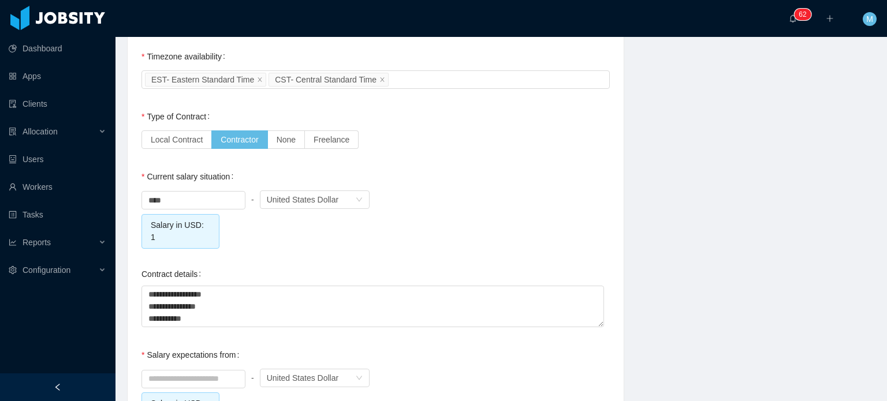
scroll to position [0, 0]
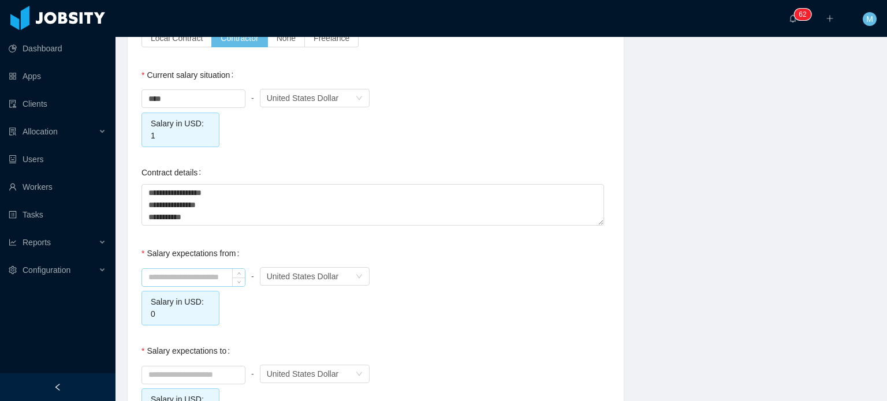
click at [199, 270] on input at bounding box center [193, 277] width 103 height 17
click at [347, 340] on div "Salary expectations to - Currency United States Dollar Salary in USD: 0" at bounding box center [376, 382] width 468 height 84
type input "****"
click at [224, 367] on input at bounding box center [193, 375] width 103 height 17
type input "****"
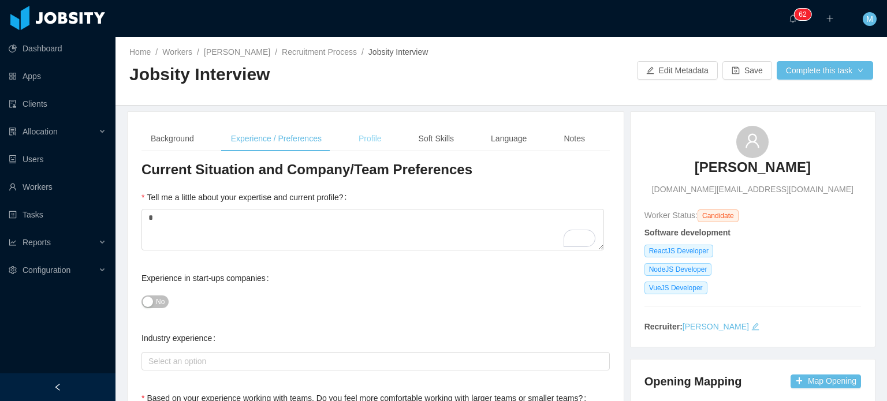
click at [375, 135] on div "Profile" at bounding box center [370, 139] width 42 height 26
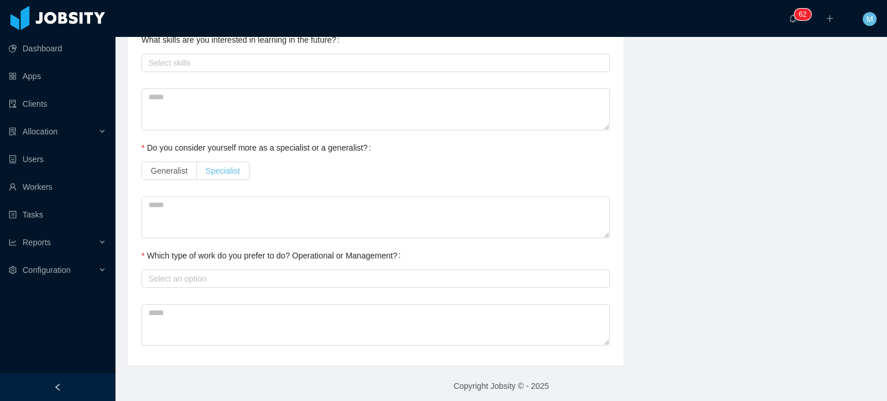
click at [231, 175] on span "Specialist" at bounding box center [223, 170] width 35 height 9
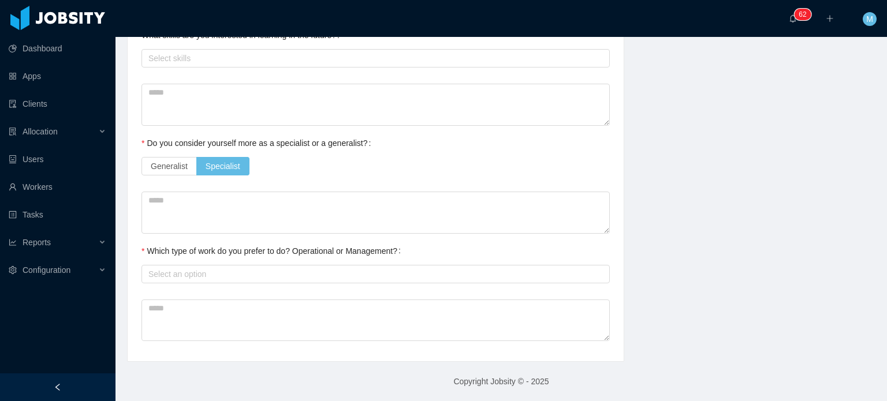
click at [362, 259] on div "Which type of work do you prefer to do? Operational or Management?" at bounding box center [274, 251] width 264 height 23
click at [363, 272] on div "Select an option" at bounding box center [372, 275] width 449 height 12
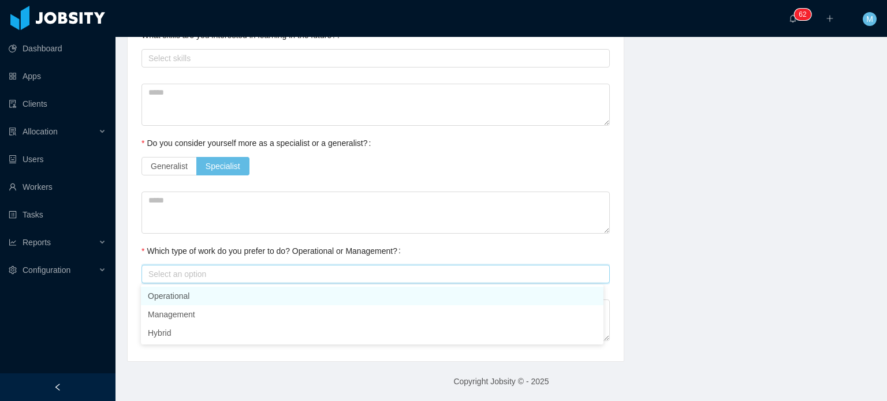
click at [356, 282] on div "Select an option" at bounding box center [376, 274] width 468 height 18
click at [356, 285] on body "Dashboard Apps Clients Allocation Users Workers Tasks Reports Configuration ···…" at bounding box center [443, 200] width 887 height 401
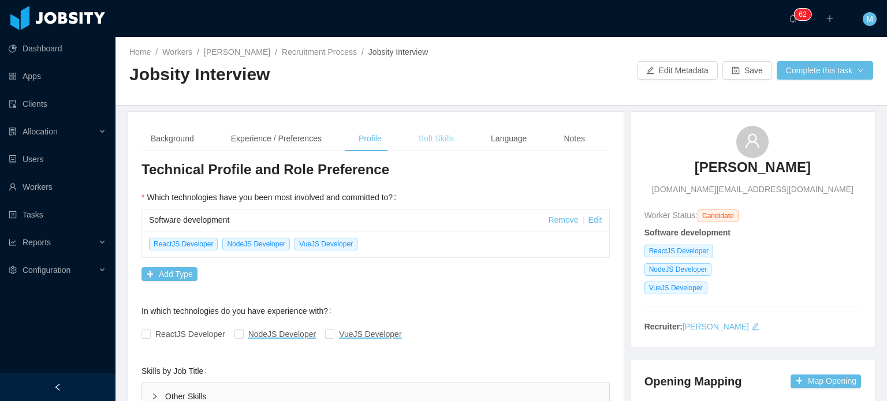
click at [451, 149] on div "Soft Skills" at bounding box center [437, 139] width 54 height 26
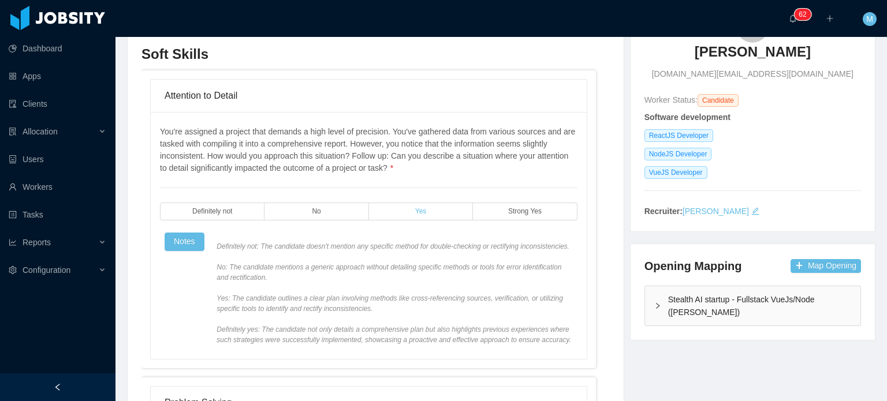
click at [432, 214] on label "Yes" at bounding box center [421, 212] width 104 height 18
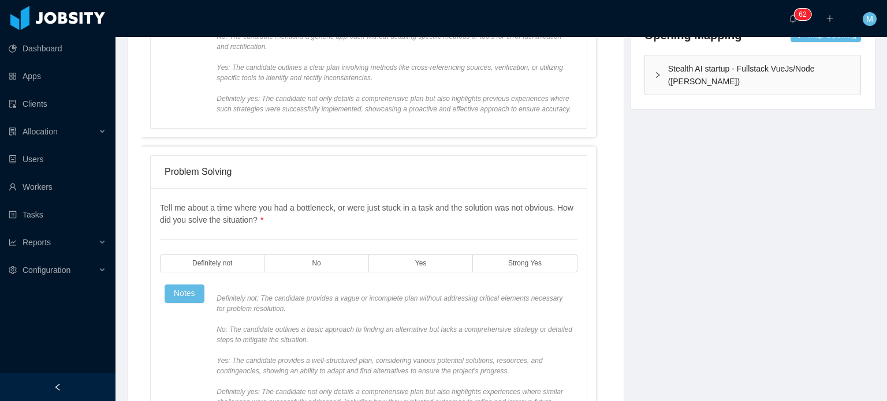
click at [424, 277] on div "Tell me about a time where you had a bottleneck, or were just stuck in a task a…" at bounding box center [369, 310] width 418 height 216
click at [425, 265] on label "Yes" at bounding box center [421, 264] width 104 height 18
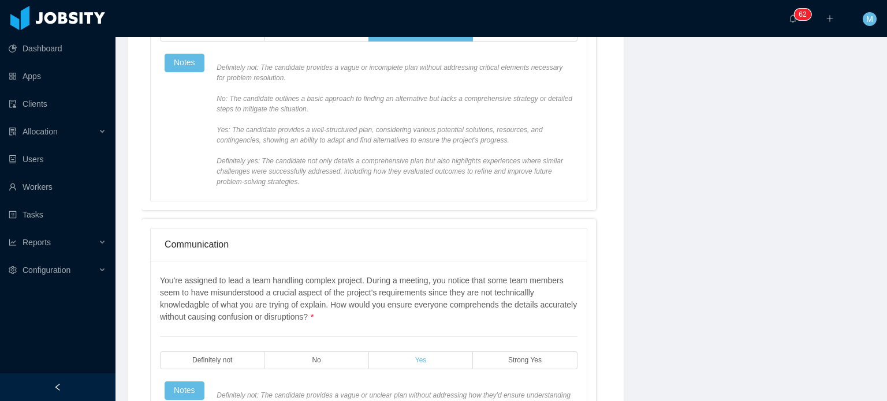
click at [420, 357] on span "Yes" at bounding box center [421, 361] width 12 height 8
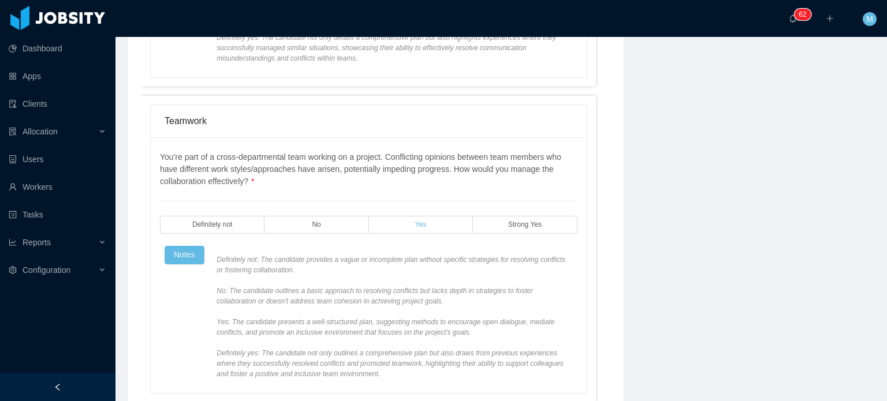
click at [441, 225] on label "Yes" at bounding box center [421, 225] width 104 height 18
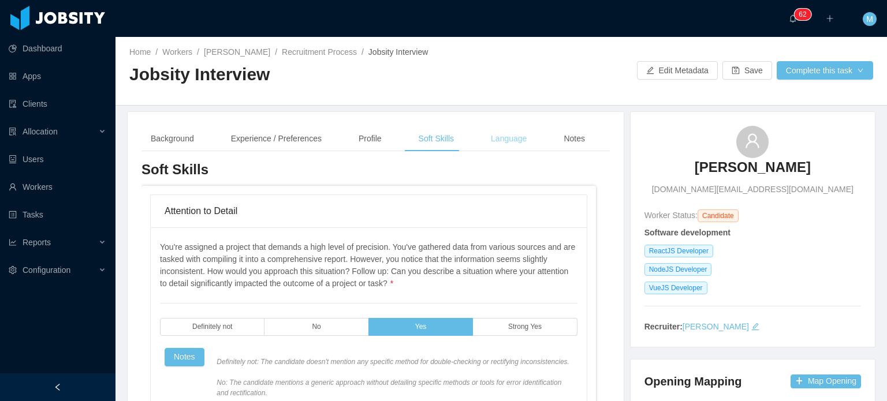
click at [497, 142] on div "Language" at bounding box center [509, 139] width 54 height 26
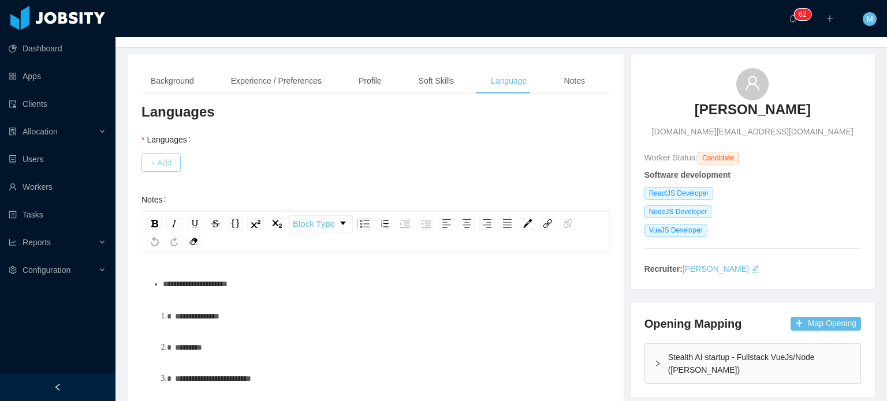
click at [176, 163] on button "+ Add" at bounding box center [161, 163] width 39 height 18
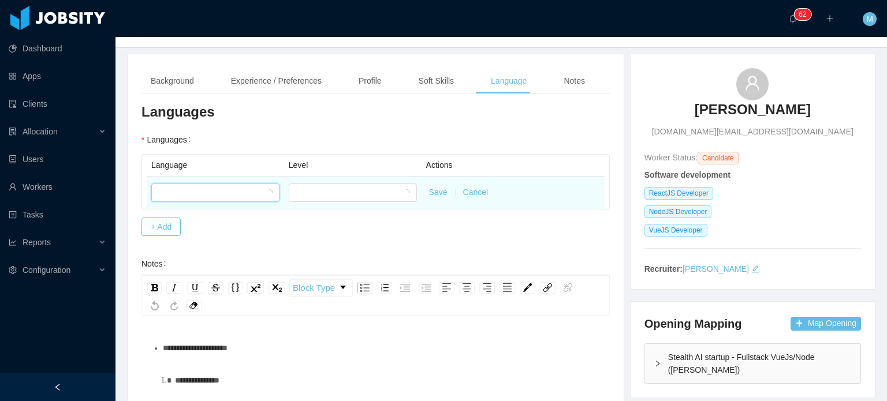
click at [210, 189] on div at bounding box center [211, 192] width 107 height 17
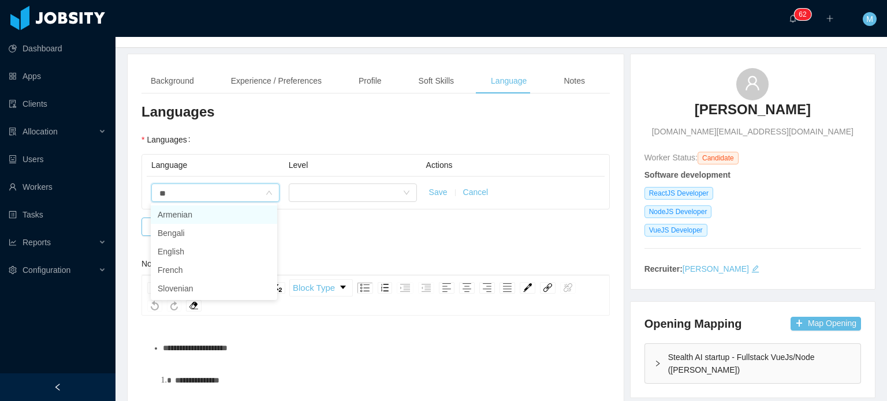
type input "***"
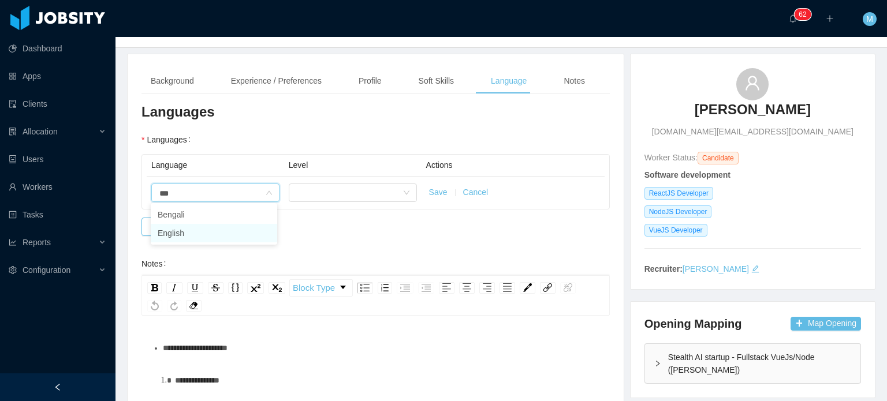
click at [229, 233] on li "English" at bounding box center [214, 233] width 126 height 18
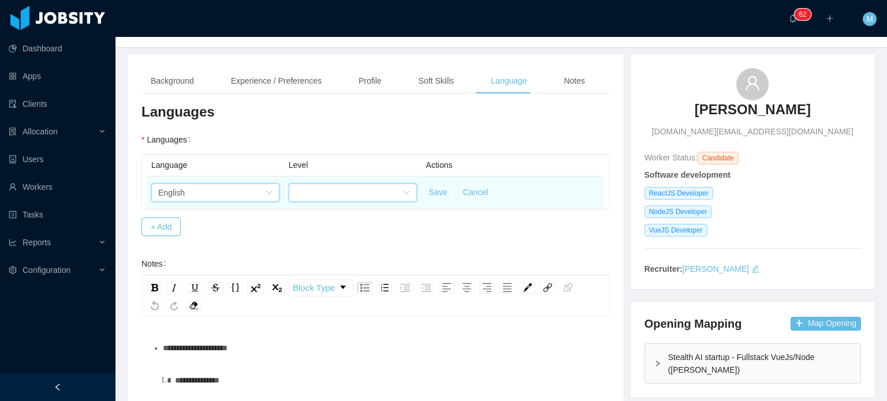
click at [343, 192] on div at bounding box center [349, 192] width 107 height 17
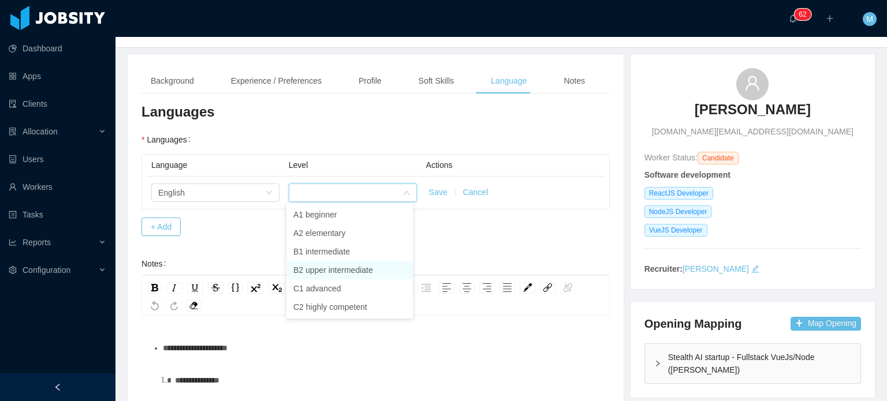
drag, startPoint x: 344, startPoint y: 272, endPoint x: 393, endPoint y: 245, distance: 55.6
click at [345, 272] on li "B2 upper intermediate" at bounding box center [349, 270] width 126 height 18
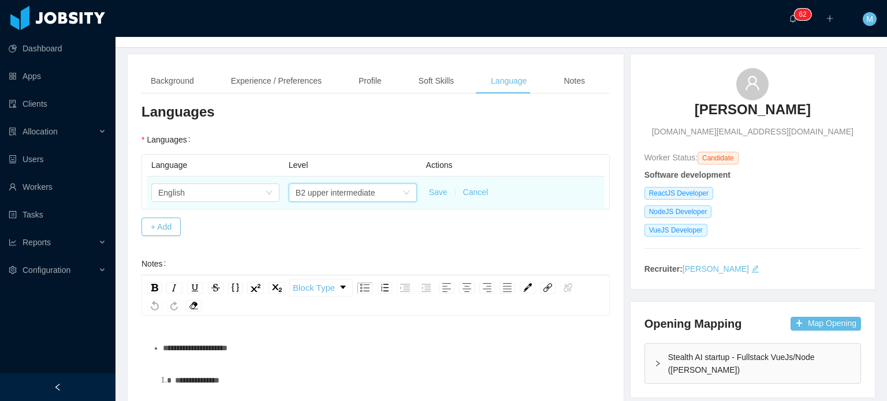
click at [424, 191] on td "Save Cancel" at bounding box center [513, 193] width 183 height 32
click at [429, 198] on button "Save" at bounding box center [438, 193] width 18 height 12
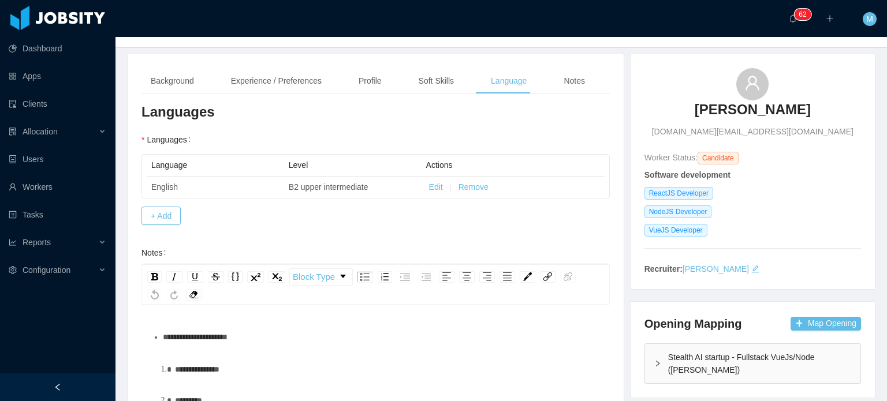
click at [589, 70] on div "Background Experience / Preferences Profile Soft Skills Language Notes" at bounding box center [376, 81] width 468 height 26
click at [578, 77] on div "Notes" at bounding box center [575, 81] width 40 height 26
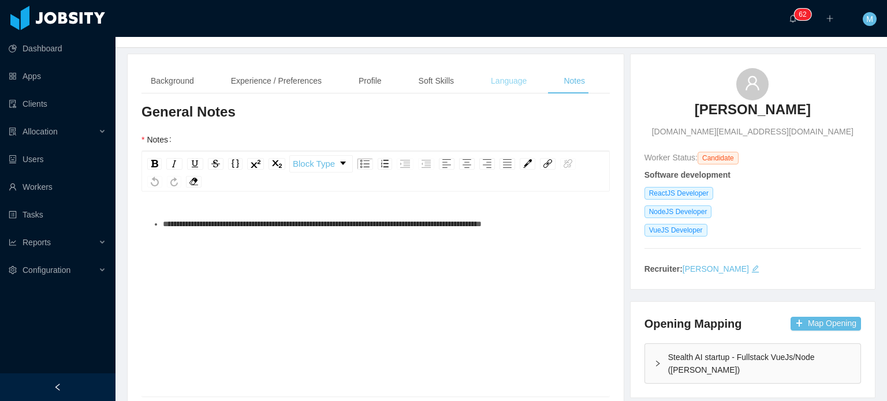
click at [489, 69] on div "Language" at bounding box center [509, 81] width 54 height 26
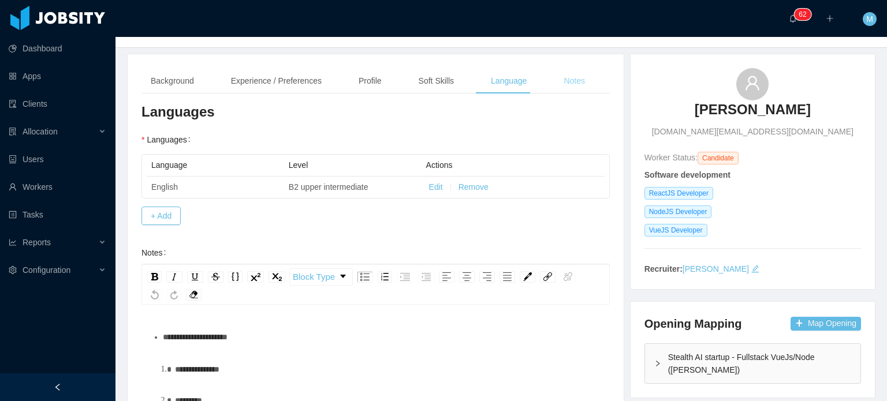
click at [566, 87] on div "Notes" at bounding box center [575, 81] width 40 height 26
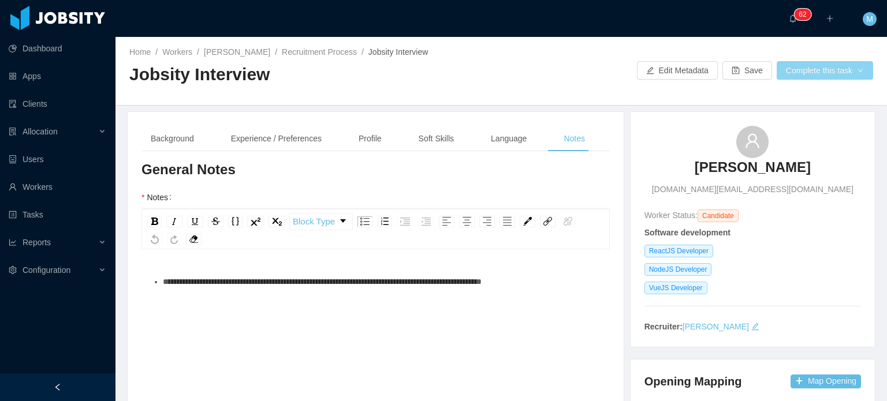
click at [793, 73] on button "Complete this task" at bounding box center [825, 70] width 96 height 18
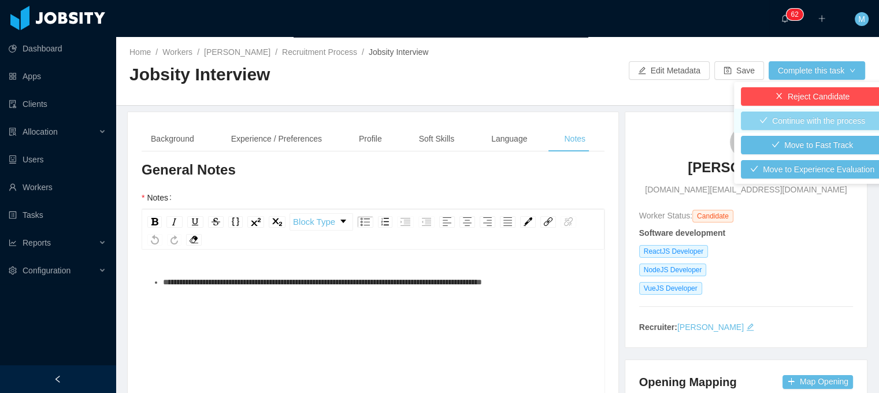
click at [793, 125] on button "Continue with the process" at bounding box center [811, 120] width 143 height 18
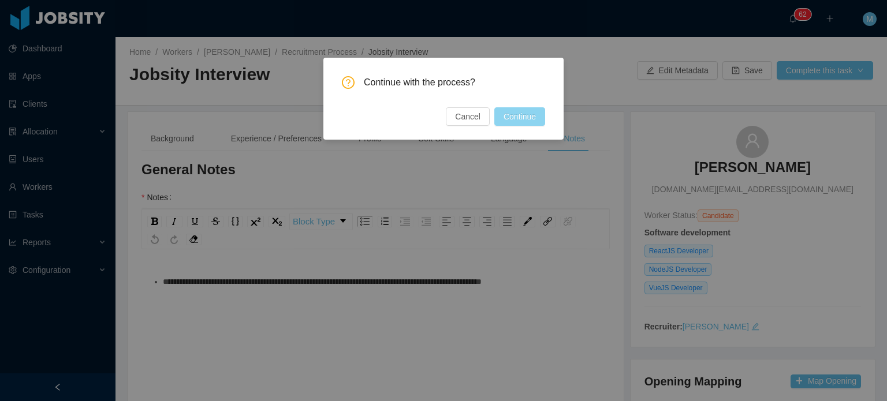
click at [524, 117] on button "Continue" at bounding box center [519, 116] width 51 height 18
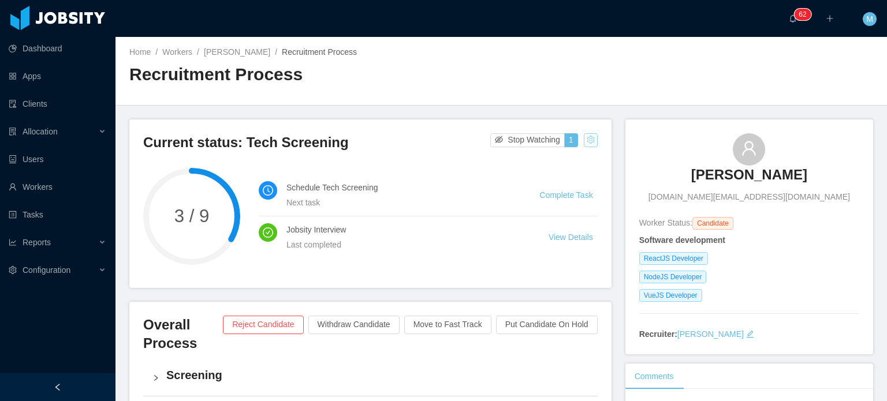
click at [584, 143] on button "button" at bounding box center [591, 140] width 14 height 14
click at [576, 175] on div "Change status" at bounding box center [560, 176] width 52 height 13
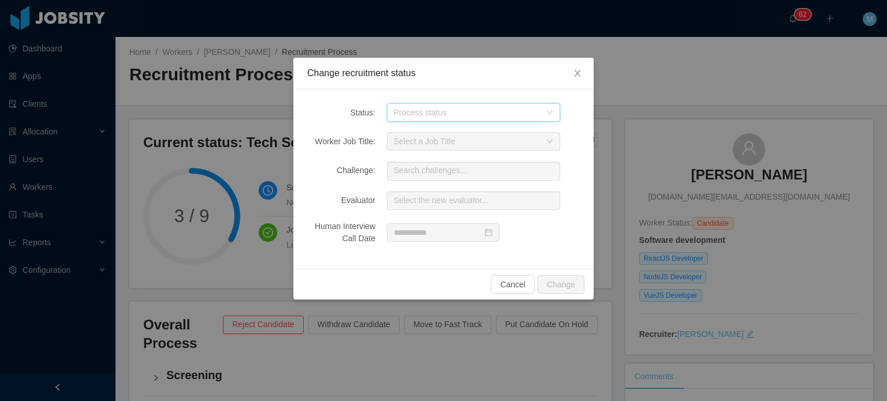
click at [476, 120] on div "Process status" at bounding box center [470, 112] width 152 height 17
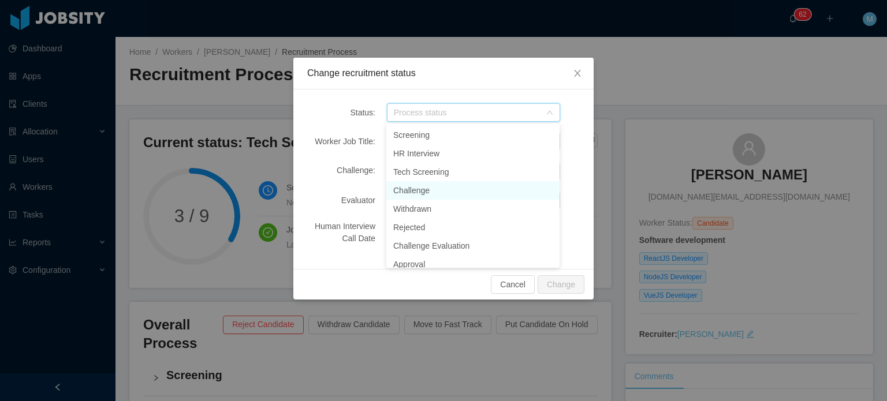
click at [437, 193] on li "Challenge" at bounding box center [472, 190] width 173 height 18
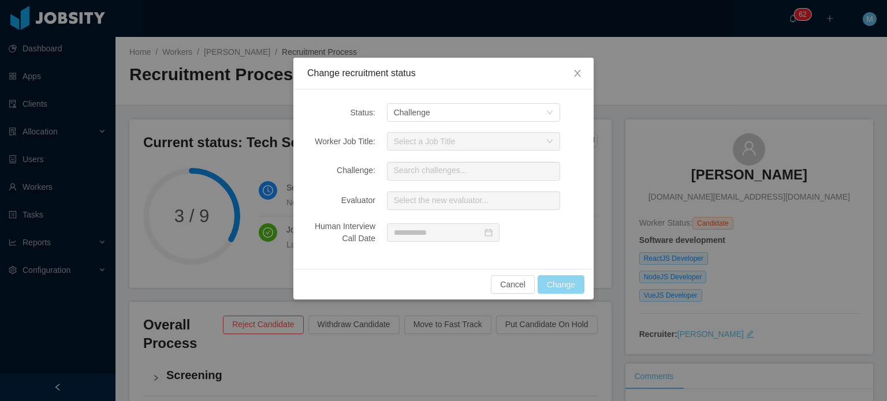
click at [559, 276] on button "Change" at bounding box center [561, 285] width 47 height 18
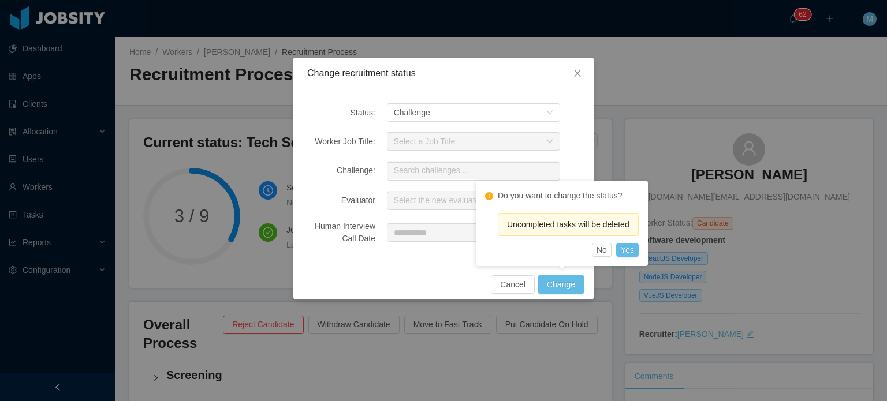
click at [614, 247] on div "No Yes" at bounding box center [562, 250] width 154 height 14
click at [628, 247] on button "Yes" at bounding box center [627, 250] width 23 height 14
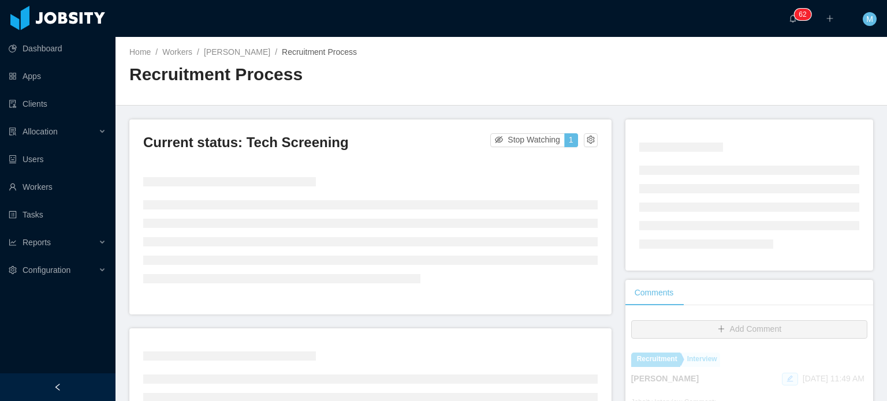
click at [360, 401] on li at bounding box center [370, 397] width 455 height 9
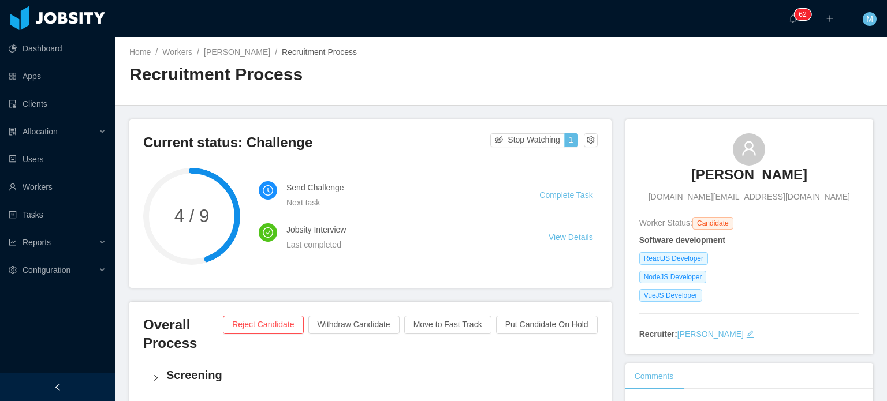
click at [658, 106] on main "Home / Workers / Kevin Souza / Recruitment Process / Recruitment Process Curren…" at bounding box center [502, 219] width 772 height 364
click at [556, 192] on link "Complete Task" at bounding box center [565, 195] width 53 height 9
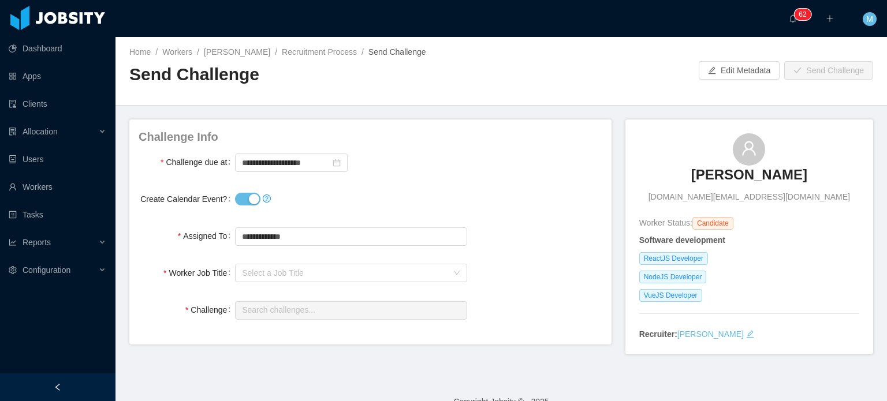
click at [821, 256] on div "ReactJS Developer" at bounding box center [749, 258] width 220 height 13
click at [284, 151] on div "**********" at bounding box center [351, 162] width 232 height 23
click at [286, 164] on input "**********" at bounding box center [291, 163] width 113 height 18
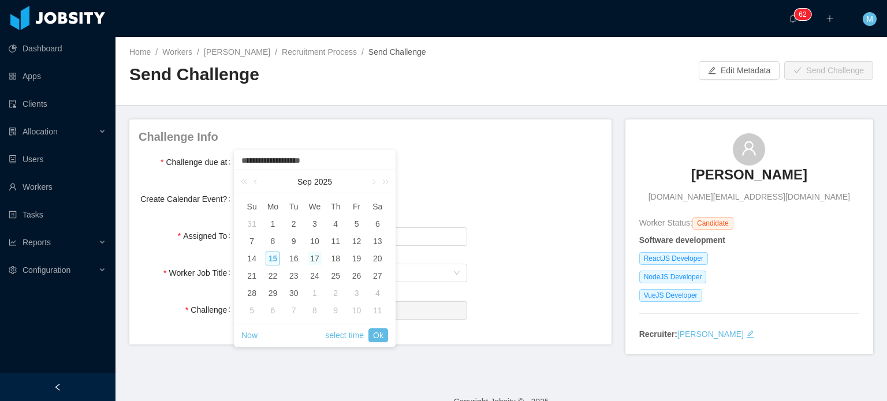
click at [311, 261] on div "17" at bounding box center [315, 259] width 14 height 14
type input "**********"
click at [371, 338] on link "Ok" at bounding box center [379, 336] width 20 height 14
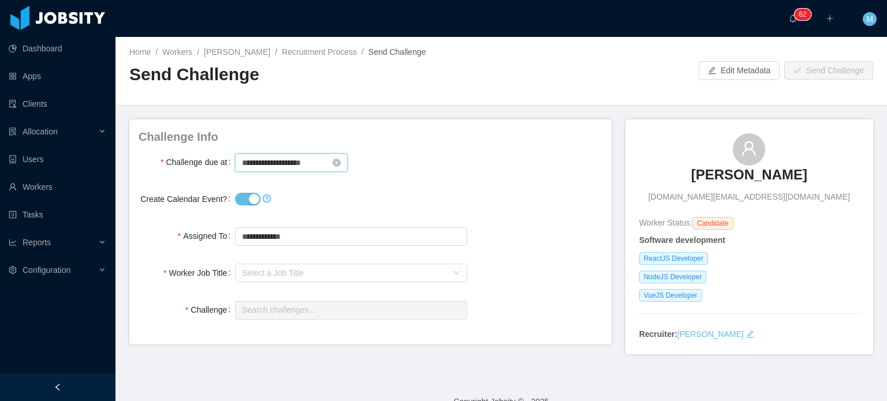
click at [307, 168] on input "**********" at bounding box center [291, 163] width 113 height 18
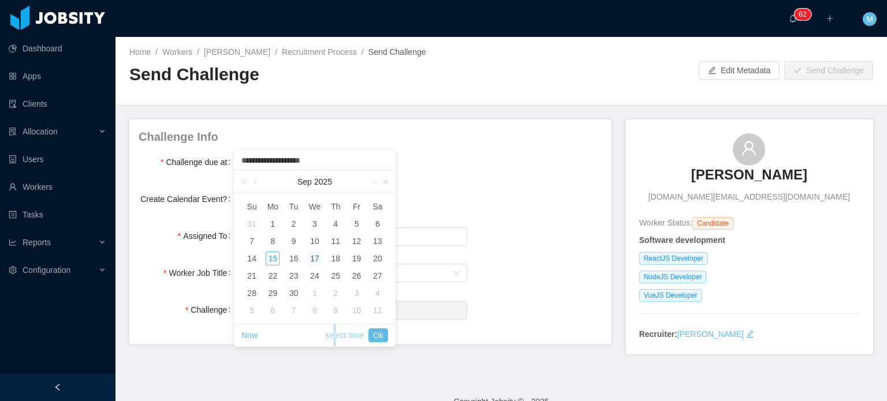
click at [335, 332] on link "select time" at bounding box center [344, 336] width 39 height 22
click at [322, 259] on li "58" at bounding box center [314, 256] width 53 height 14
type input "**********"
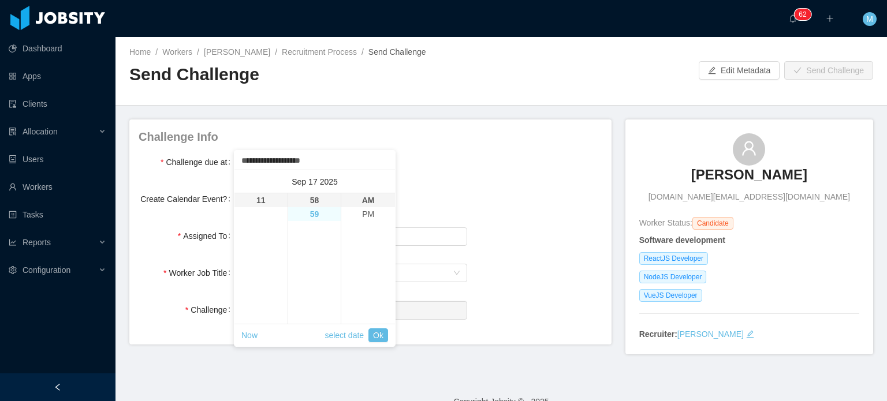
click at [319, 221] on li "59" at bounding box center [314, 214] width 53 height 14
type input "**********"
click at [361, 212] on li "PM" at bounding box center [368, 214] width 54 height 14
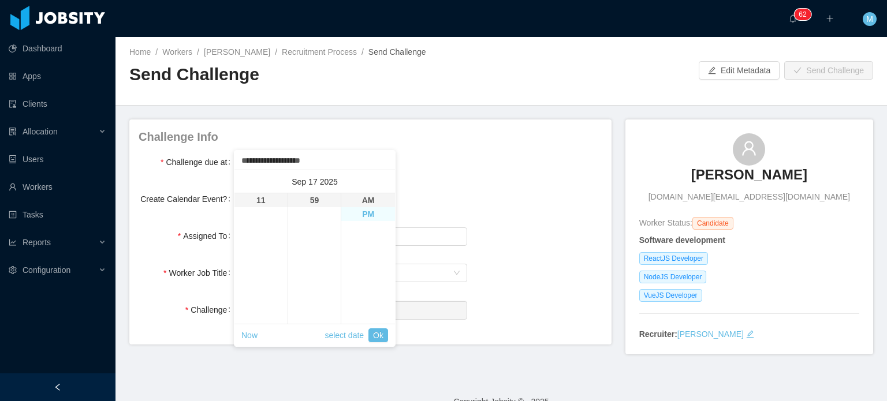
type input "**********"
click at [379, 339] on link "Ok" at bounding box center [379, 336] width 20 height 14
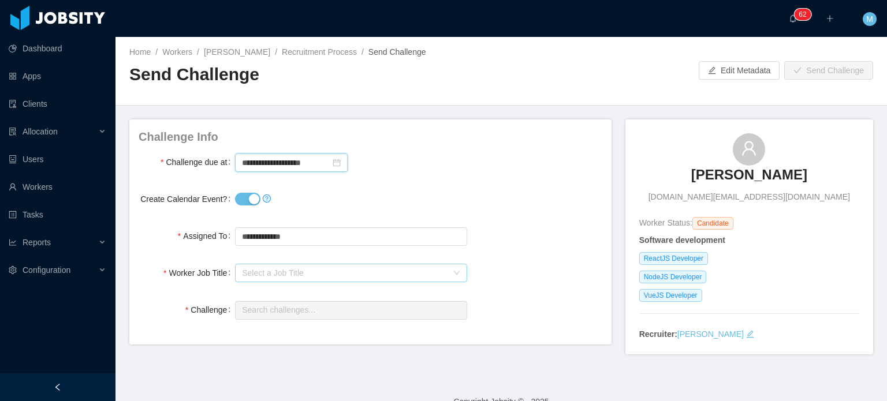
click at [284, 273] on div "Select a Job Title" at bounding box center [344, 273] width 205 height 12
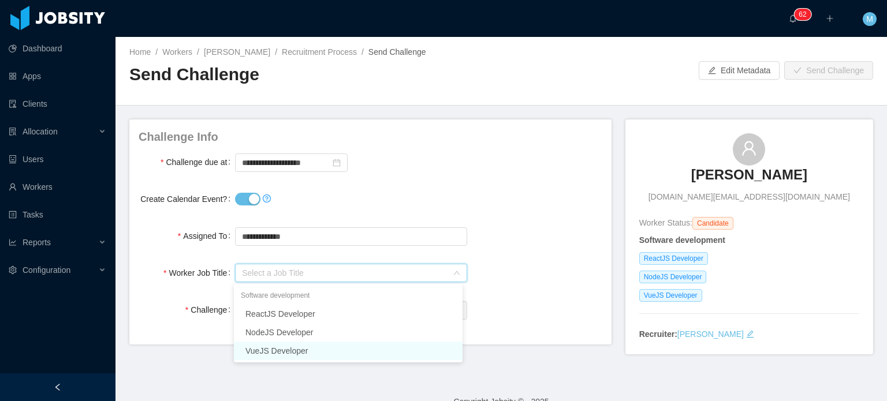
click at [315, 351] on li "VueJS Developer" at bounding box center [348, 351] width 229 height 18
click at [318, 312] on input "text" at bounding box center [351, 311] width 232 height 18
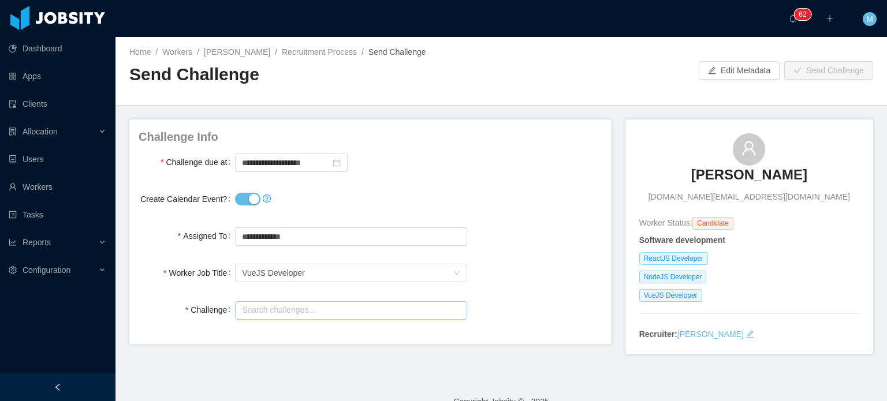
click at [318, 312] on input "text" at bounding box center [351, 311] width 232 height 18
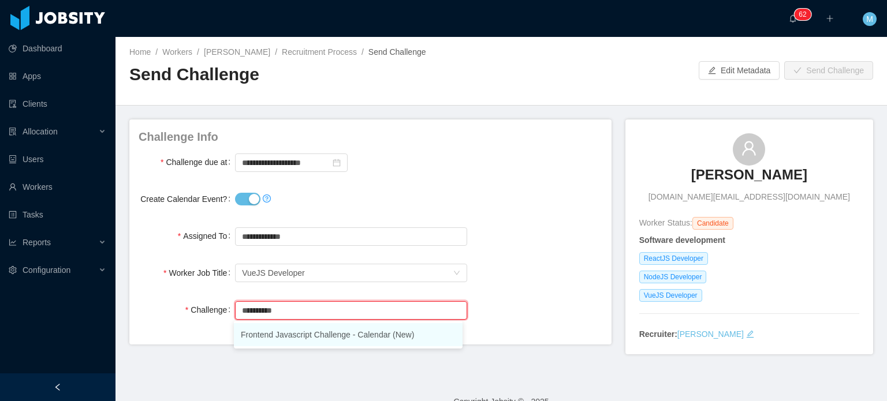
click at [322, 338] on li "Frontend Javascript Challenge - Calendar (New)" at bounding box center [348, 334] width 229 height 23
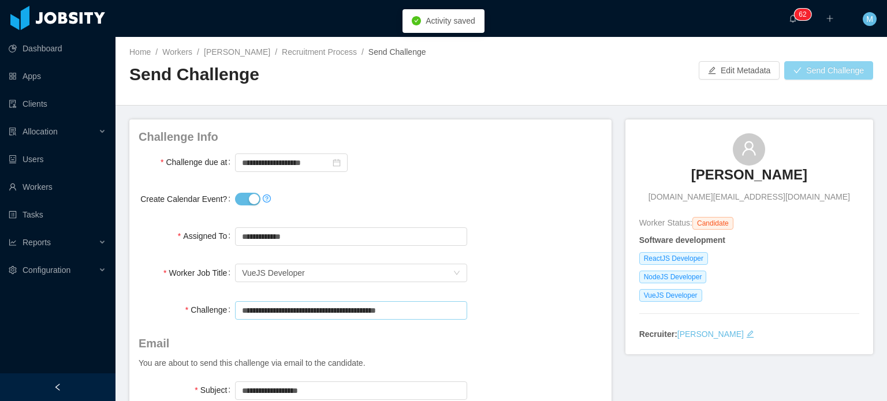
type input "**********"
click at [850, 66] on button "Send Challenge" at bounding box center [828, 70] width 89 height 18
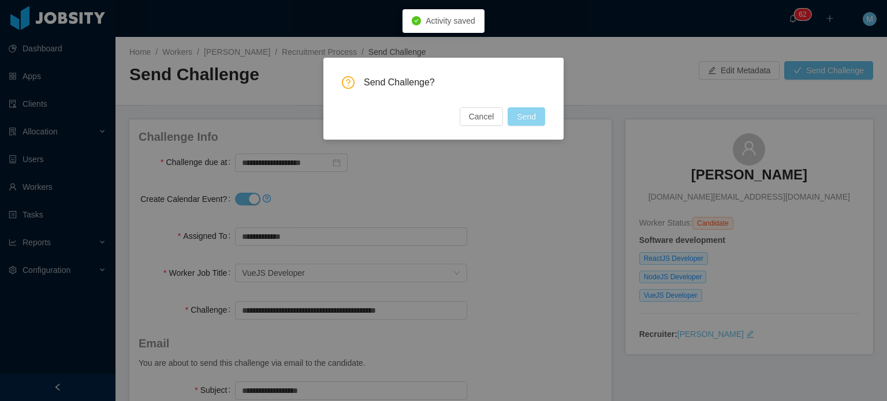
click at [536, 117] on button "Send" at bounding box center [527, 116] width 38 height 18
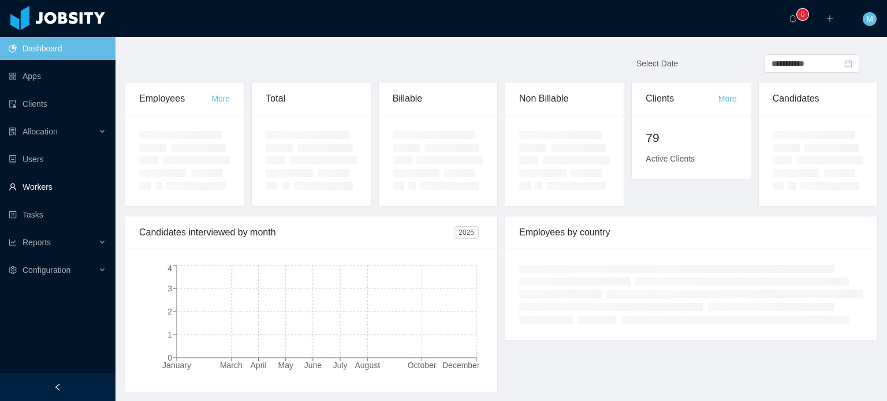
click at [32, 191] on link "Workers" at bounding box center [58, 187] width 98 height 23
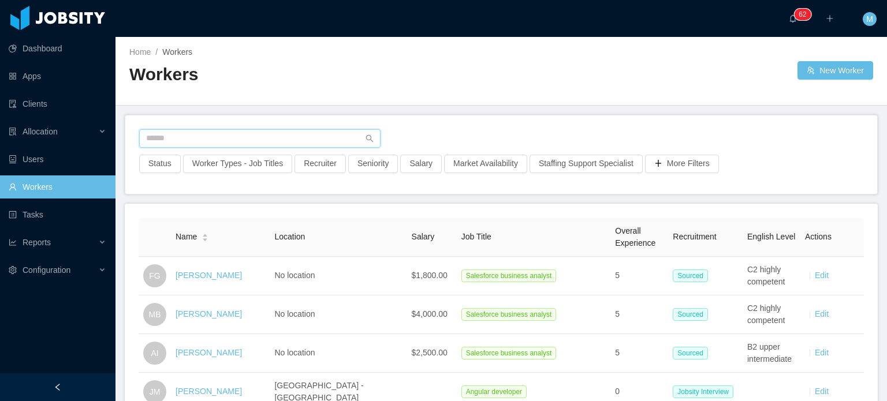
click at [269, 129] on input "text" at bounding box center [259, 138] width 241 height 18
type input "****"
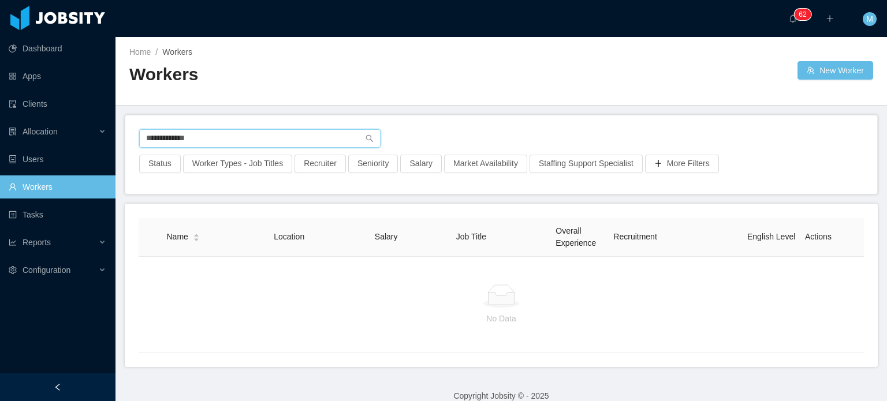
click at [270, 132] on input "**********" at bounding box center [259, 138] width 241 height 18
paste input "**********"
type input "**********"
click at [269, 139] on input "**********" at bounding box center [259, 138] width 241 height 18
click at [366, 142] on icon "icon: search" at bounding box center [370, 139] width 8 height 8
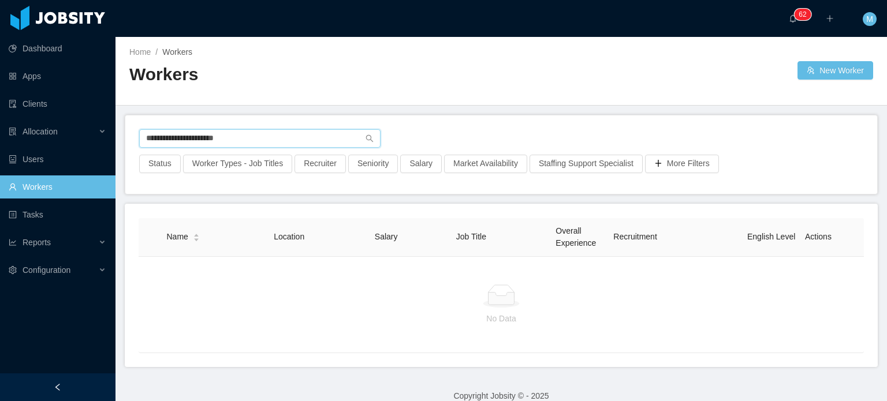
click at [326, 143] on input "**********" at bounding box center [259, 138] width 241 height 18
type input "**********"
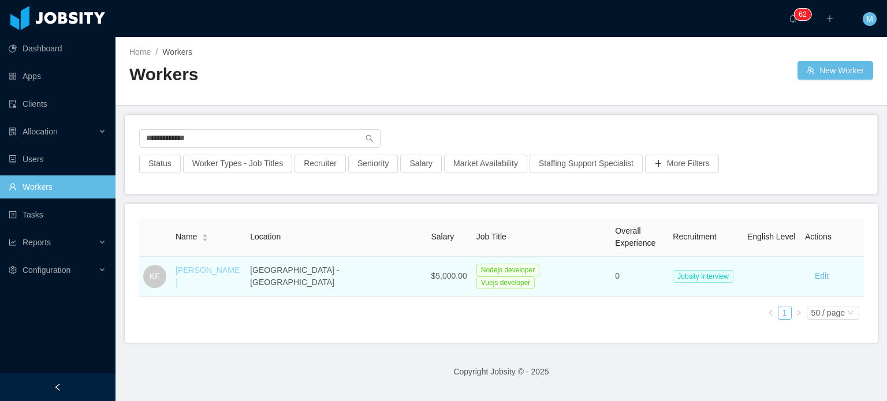
click at [222, 278] on link "[PERSON_NAME]" at bounding box center [208, 276] width 64 height 21
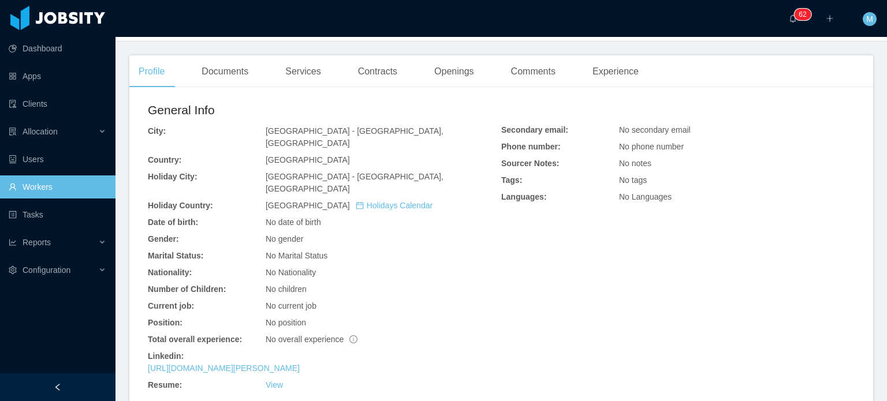
scroll to position [289, 0]
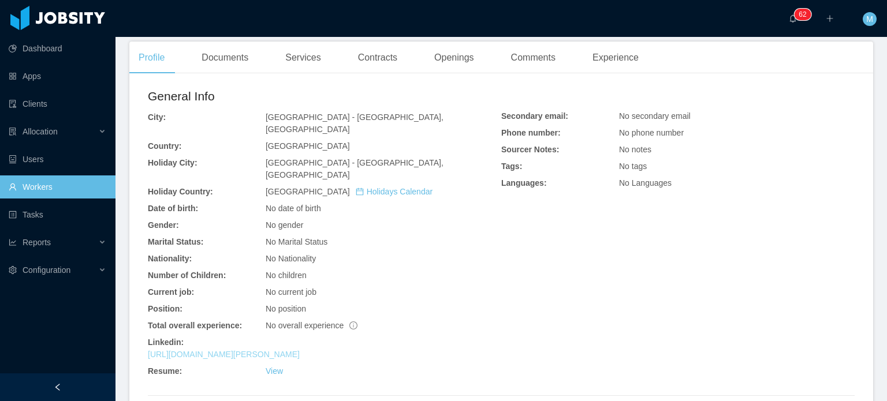
click at [295, 350] on link "[URL][DOMAIN_NAME][PERSON_NAME]" at bounding box center [224, 354] width 152 height 9
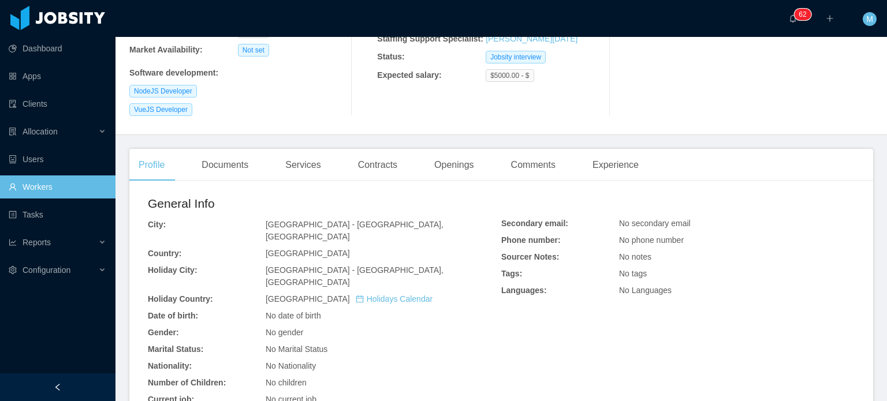
scroll to position [58, 0]
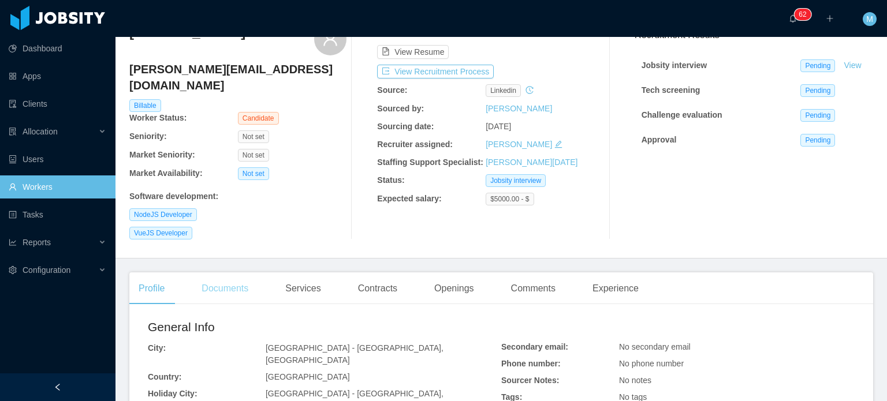
click at [213, 273] on div "Documents" at bounding box center [224, 289] width 65 height 32
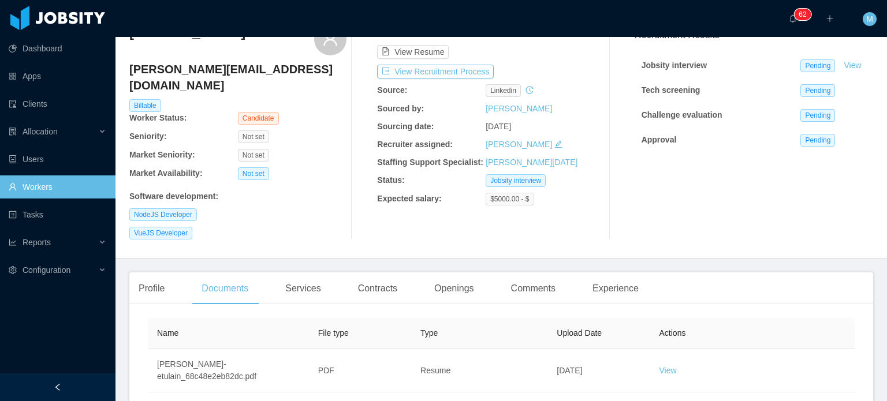
scroll to position [121, 0]
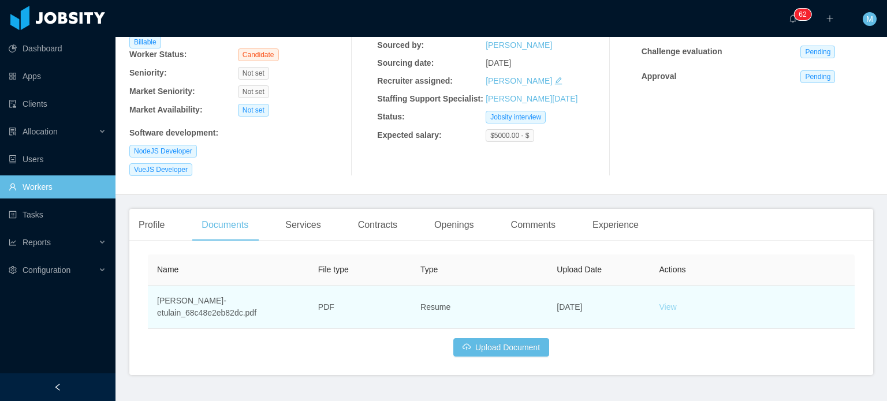
click at [664, 303] on link "View" at bounding box center [668, 307] width 17 height 9
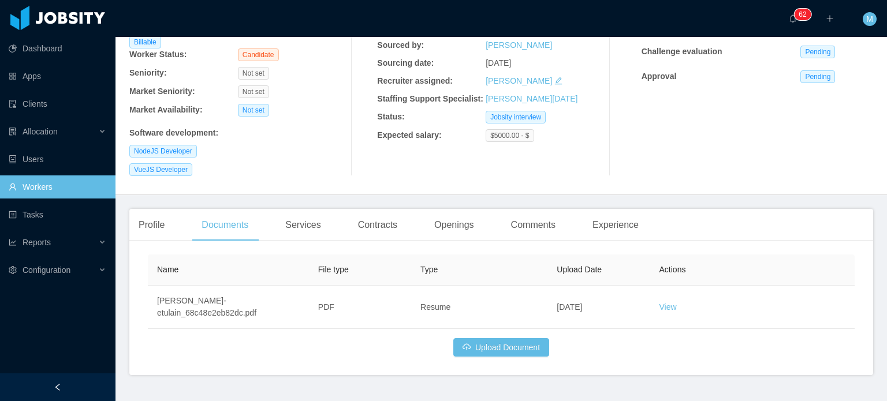
scroll to position [0, 0]
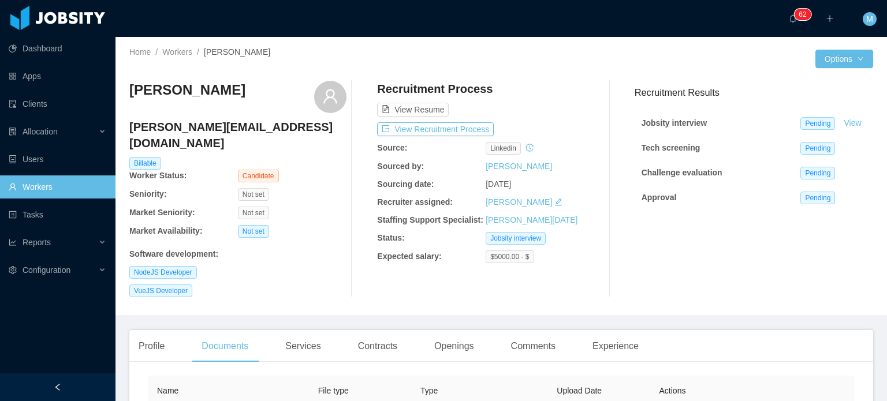
click at [442, 136] on div "Recruitment Process View Resume View Recruitment Process Source: linkedin Sourc…" at bounding box center [485, 189] width 217 height 217
click at [444, 129] on button "View Recruitment Process" at bounding box center [435, 129] width 117 height 14
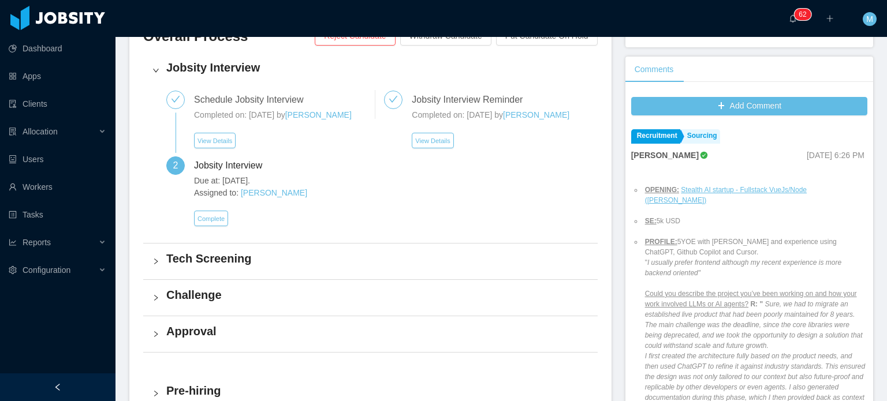
scroll to position [347, 0]
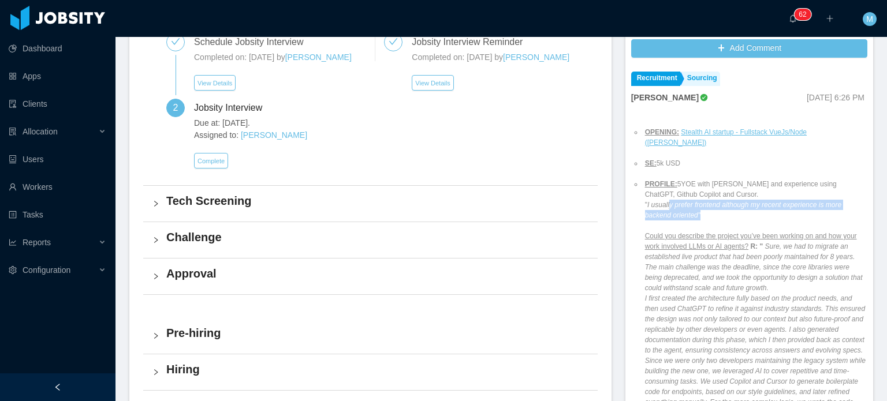
drag, startPoint x: 665, startPoint y: 196, endPoint x: 702, endPoint y: 209, distance: 39.5
click at [702, 209] on li "PROFILE: 5YOE with [PERSON_NAME] and experience using ChatGPT, Github Copilot a…" at bounding box center [755, 340] width 225 height 322
click at [705, 209] on li "PROFILE: 5YOE with [PERSON_NAME] and experience using ChatGPT, Github Copilot a…" at bounding box center [755, 340] width 225 height 322
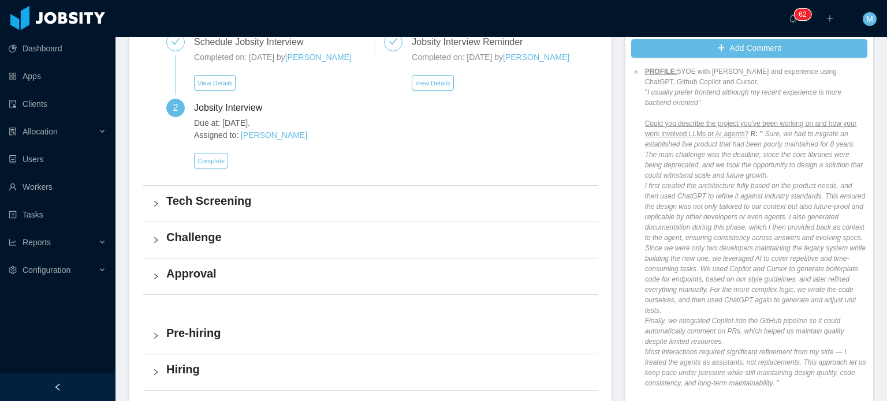
scroll to position [116, 0]
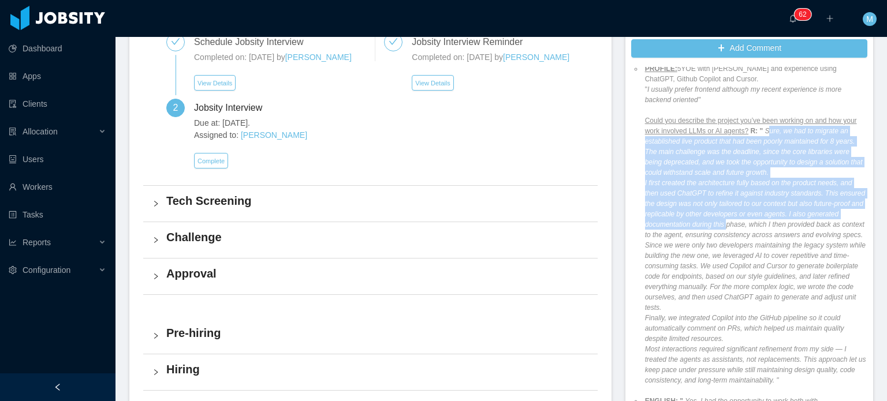
drag, startPoint x: 774, startPoint y: 121, endPoint x: 753, endPoint y: 217, distance: 98.8
click at [753, 217] on em "Sure, we had to migrate an established live product that had been poorly mainta…" at bounding box center [755, 256] width 221 height 258
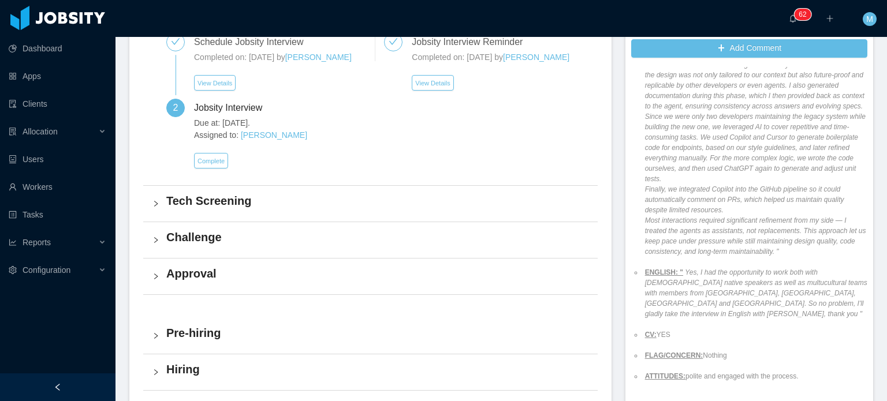
scroll to position [251, 0]
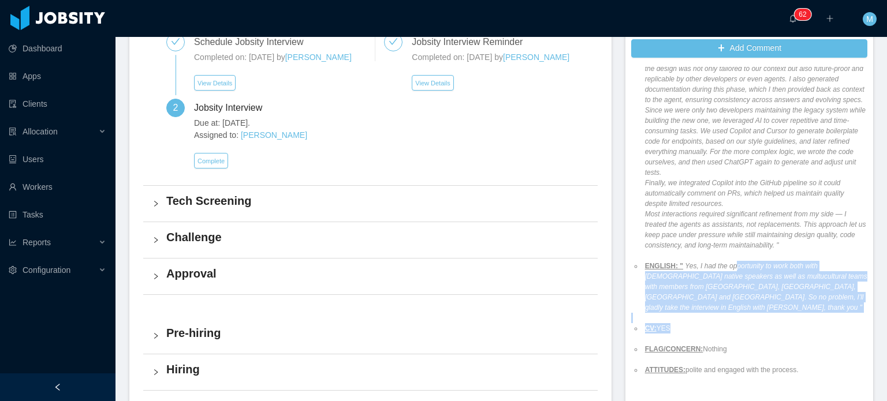
drag, startPoint x: 723, startPoint y: 267, endPoint x: 772, endPoint y: 320, distance: 71.9
click at [772, 320] on ul "OPENING: Stealth AI startup - Fullstack VueJs/Node ([PERSON_NAME]) SE: 5k USD P…" at bounding box center [749, 126] width 236 height 520
click at [773, 323] on li "CV: YES" at bounding box center [755, 328] width 225 height 10
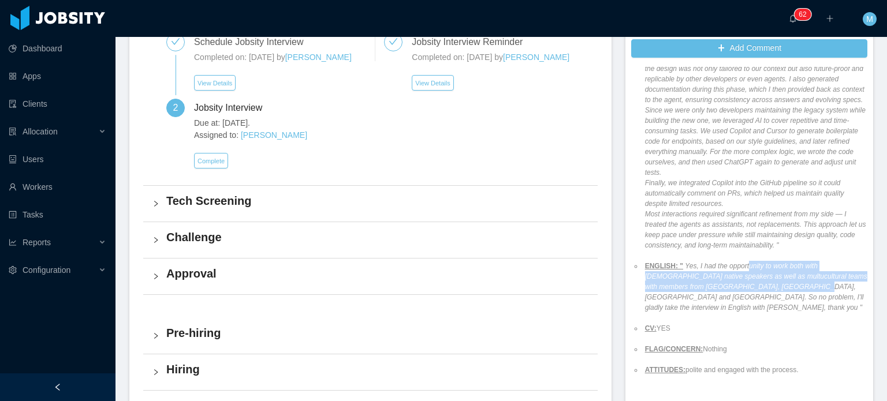
drag, startPoint x: 742, startPoint y: 280, endPoint x: 769, endPoint y: 314, distance: 44.4
click at [769, 314] on ul "OPENING: Stealth AI startup - Fullstack VueJs/Node ([PERSON_NAME]) SE: 5k USD P…" at bounding box center [749, 126] width 236 height 520
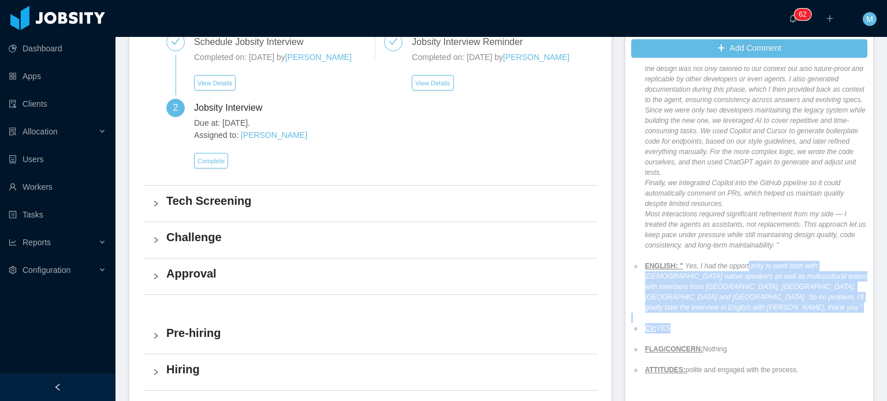
click at [769, 323] on li "CV: YES" at bounding box center [755, 328] width 225 height 10
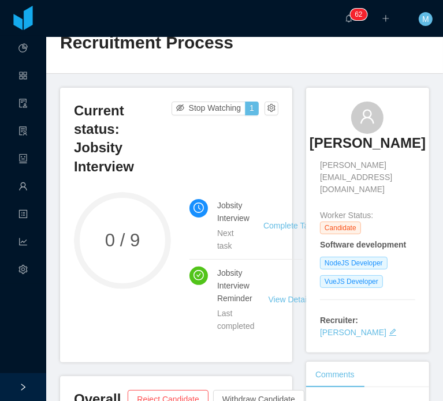
scroll to position [0, 0]
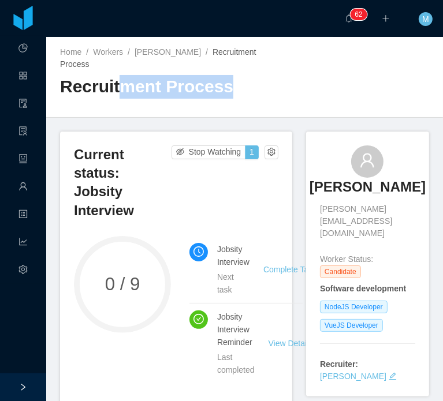
drag, startPoint x: 225, startPoint y: 89, endPoint x: 119, endPoint y: 98, distance: 106.7
click at [119, 98] on h2 "Recruitment Process" at bounding box center [152, 87] width 185 height 24
drag, startPoint x: 119, startPoint y: 98, endPoint x: 288, endPoint y: 96, distance: 169.2
click at [288, 96] on div "Home / Workers / [PERSON_NAME] / Recruitment Process / Recruitment Process" at bounding box center [244, 77] width 397 height 81
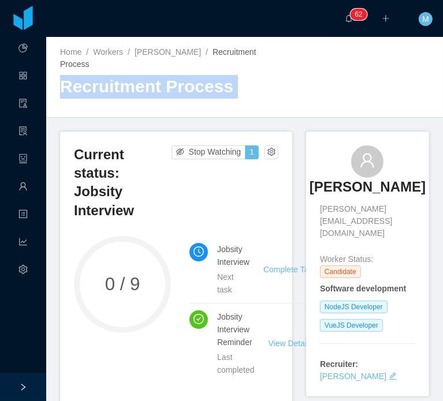
click at [288, 96] on div "Home / Workers / [PERSON_NAME] / Recruitment Process / Recruitment Process" at bounding box center [244, 77] width 397 height 81
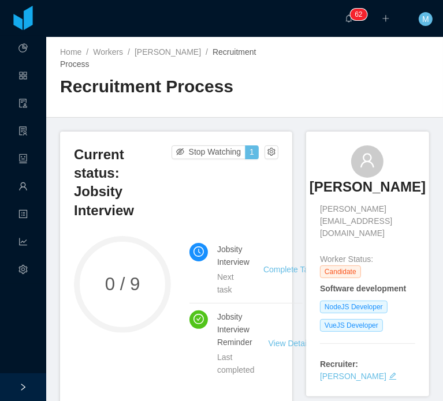
click at [256, 115] on div "Home / Workers / [PERSON_NAME] / Recruitment Process / Recruitment Process" at bounding box center [244, 77] width 397 height 81
click at [70, 254] on div "Current status: Jobsity Interview Stop Watching 1 0 / 9 Jobsity Interview Next …" at bounding box center [176, 270] width 232 height 276
click at [104, 332] on div "0 / 9" at bounding box center [122, 309] width 97 height 147
